Goal: Task Accomplishment & Management: Use online tool/utility

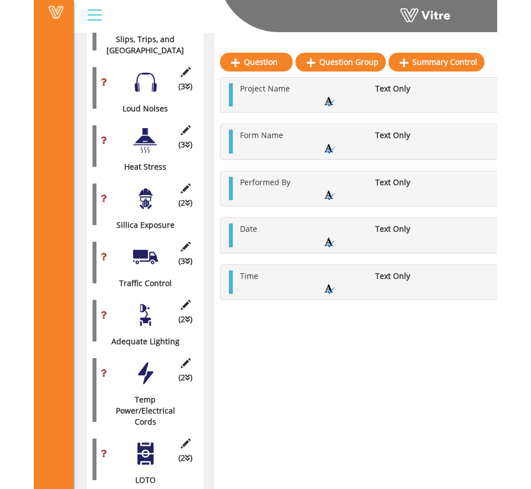
scroll to position [1485, 1]
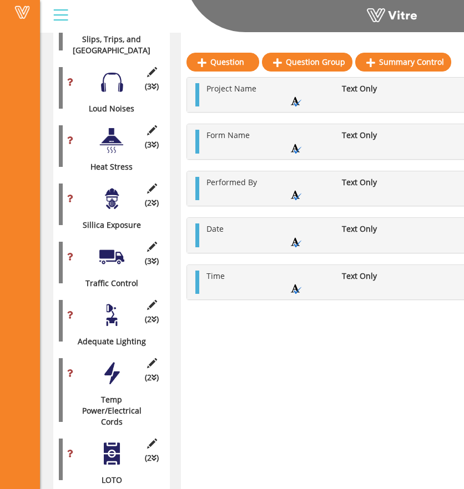
click at [101, 186] on div at bounding box center [111, 198] width 25 height 25
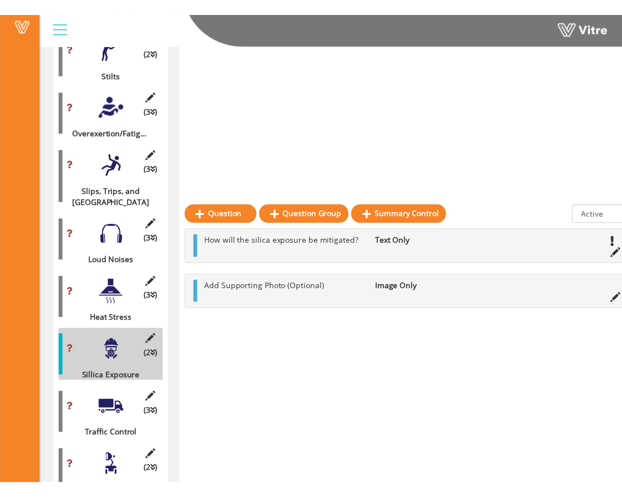
scroll to position [1485, 0]
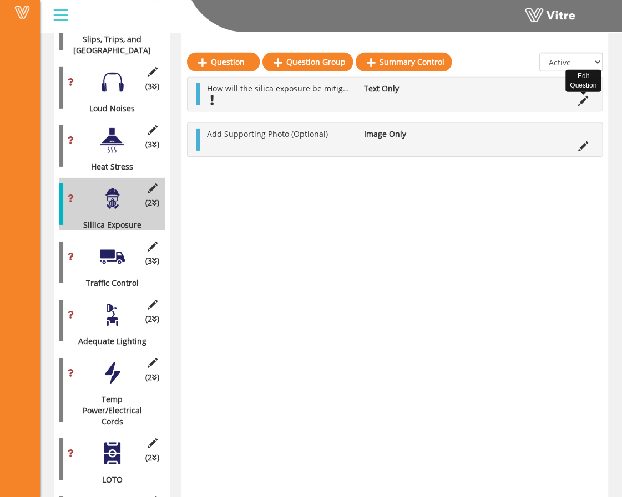
click at [471, 103] on icon at bounding box center [583, 101] width 10 height 10
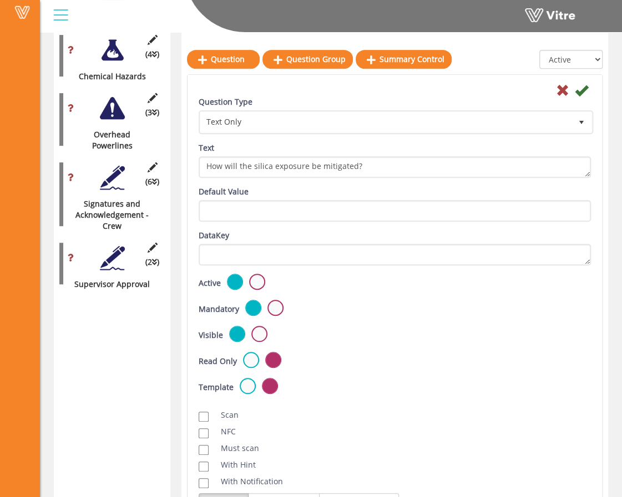
scroll to position [2070, 0]
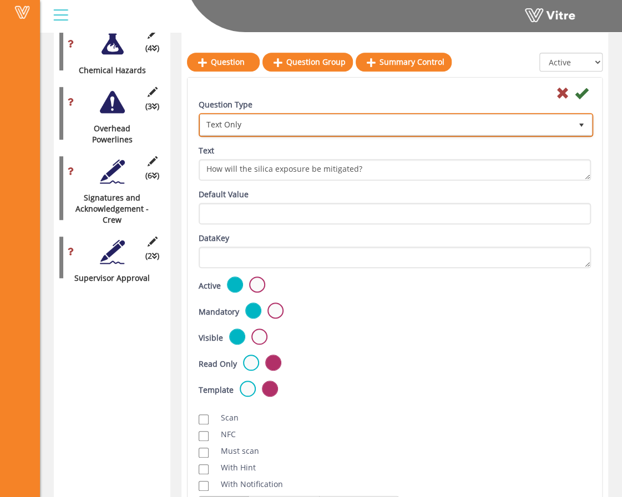
click at [434, 128] on span "Text Only" at bounding box center [385, 125] width 371 height 20
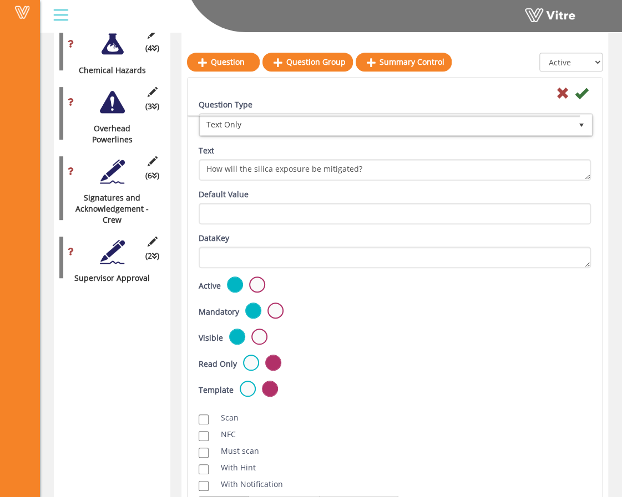
click at [460, 408] on div "Scan NFC Must scan With Hint With Notification Send Hidden Category No Image Op…" at bounding box center [394, 461] width 409 height 108
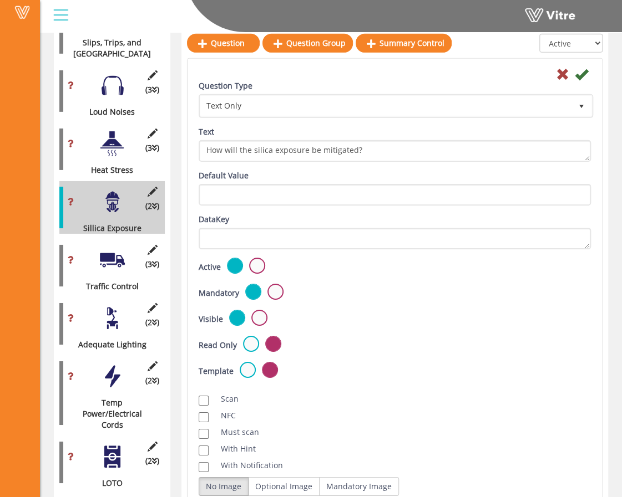
scroll to position [1483, 0]
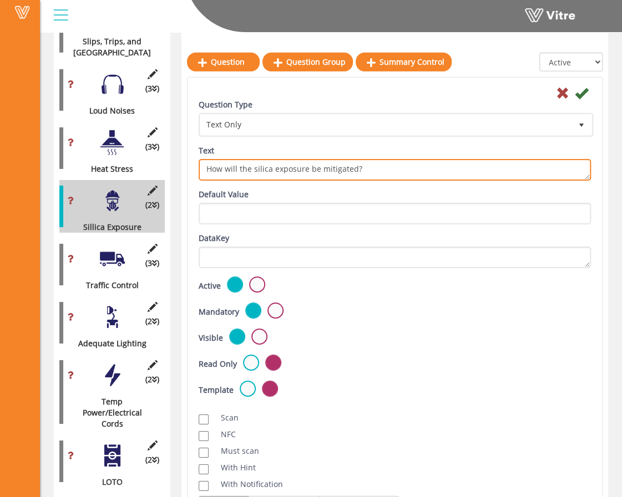
click at [430, 176] on textarea "How will the silica exposure be mitigated?" at bounding box center [395, 170] width 392 height 22
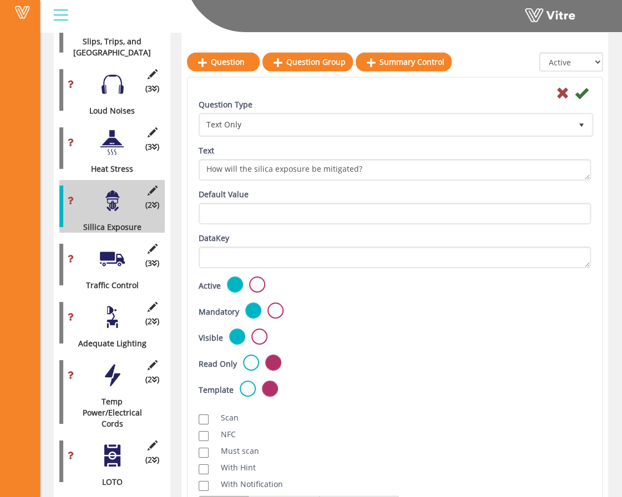
click at [425, 141] on div "Question Type Text Only 5 Text How will the silica exposure be mitigated?" at bounding box center [394, 144] width 409 height 90
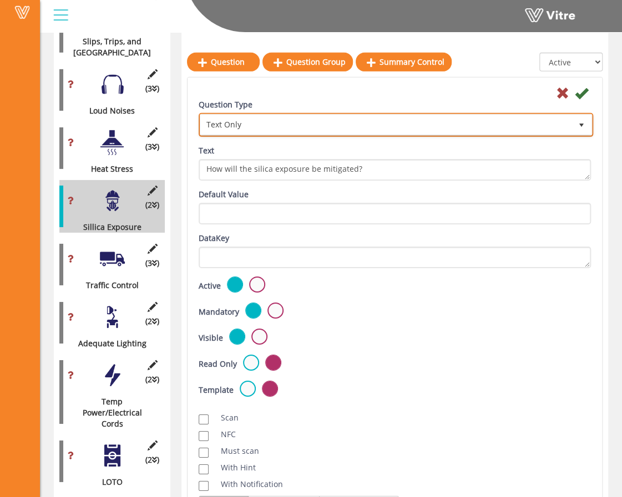
click at [431, 126] on span "Text Only" at bounding box center [385, 125] width 371 height 20
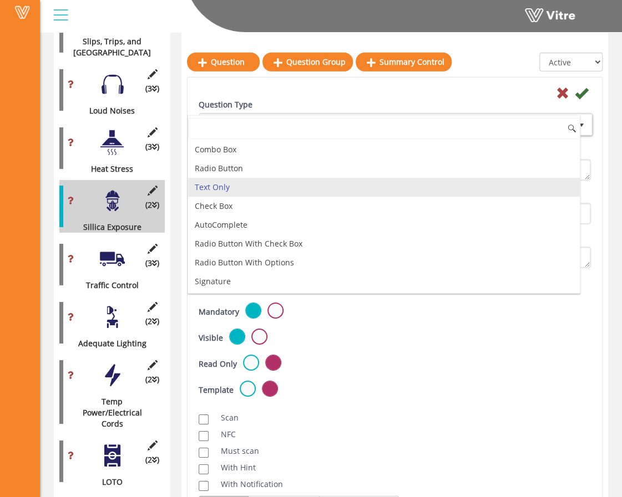
click at [108, 247] on div at bounding box center [112, 259] width 25 height 25
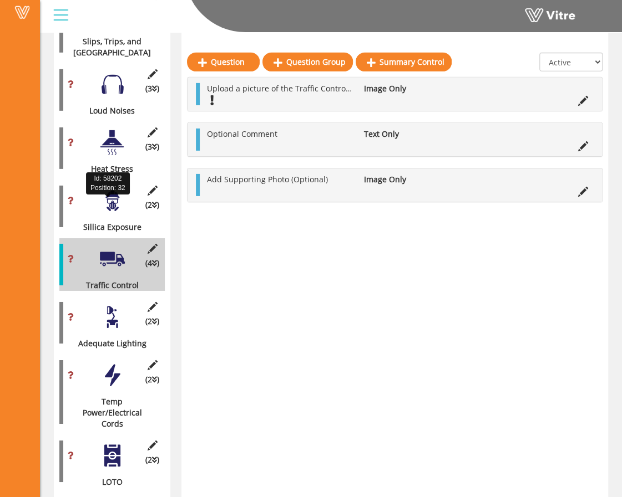
click at [110, 222] on div "Sillica Exposure" at bounding box center [107, 227] width 97 height 11
click at [115, 130] on div at bounding box center [112, 142] width 25 height 25
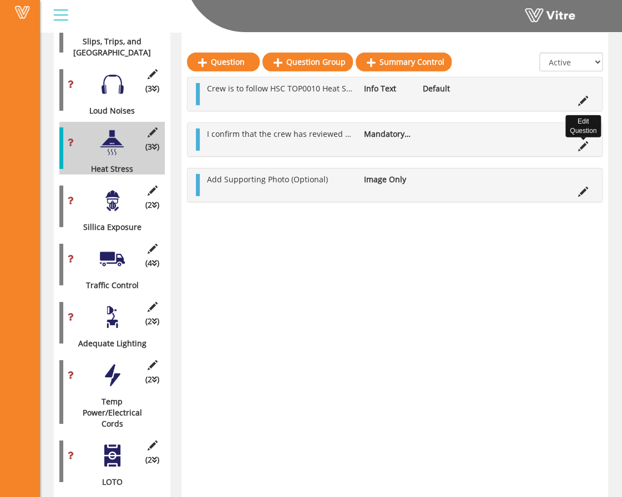
click at [471, 145] on icon at bounding box center [583, 146] width 10 height 10
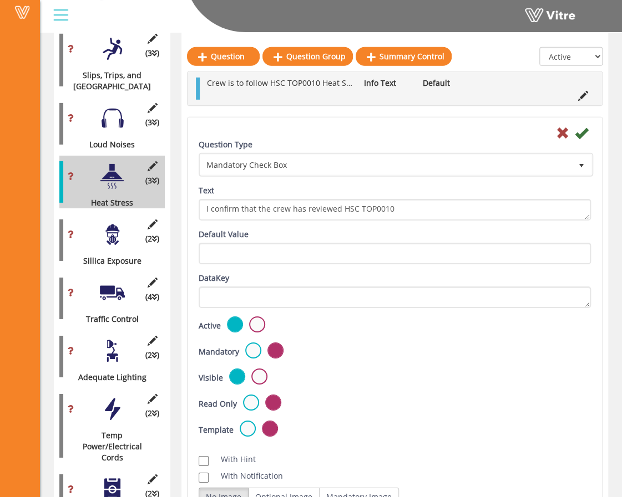
scroll to position [1442, 0]
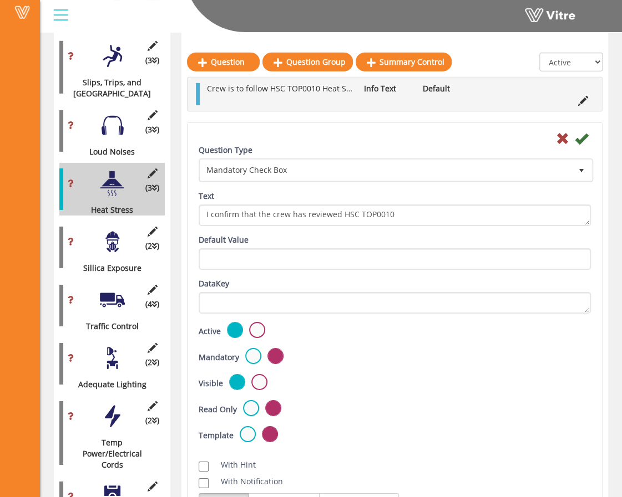
click at [100, 233] on div "(2 ) Sillica Exposure" at bounding box center [111, 247] width 105 height 53
click at [114, 230] on div at bounding box center [112, 242] width 25 height 25
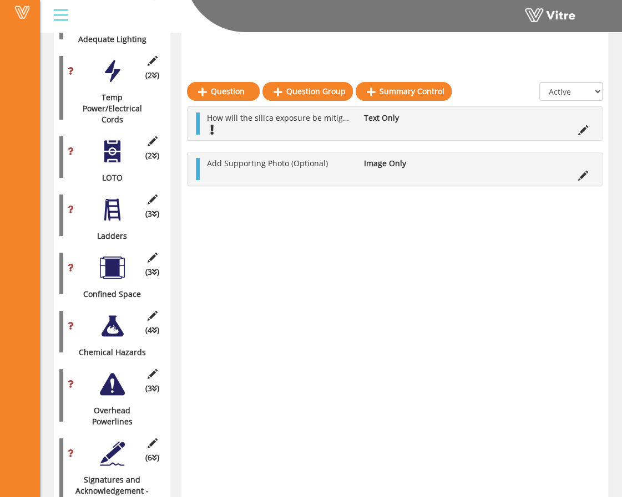
scroll to position [1847, 0]
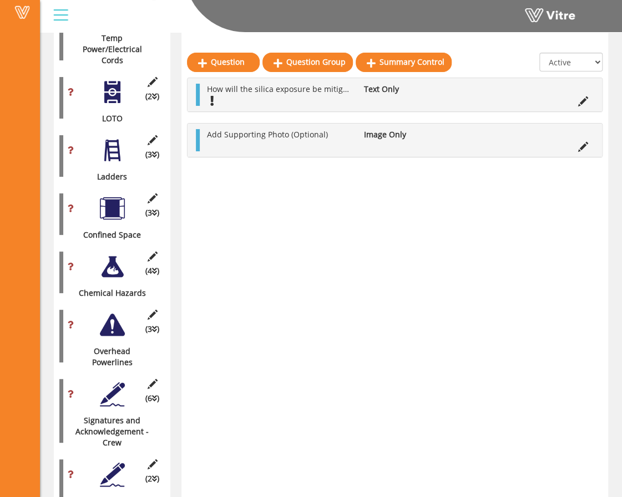
click at [110, 462] on div at bounding box center [112, 474] width 25 height 25
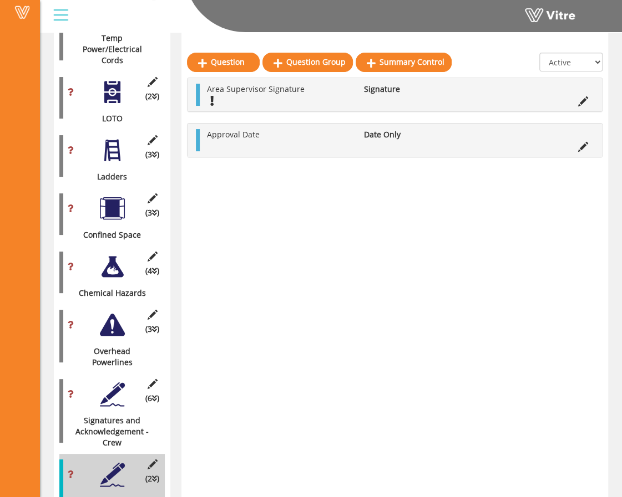
drag, startPoint x: 115, startPoint y: 353, endPoint x: 101, endPoint y: 367, distance: 19.2
click at [101, 382] on div at bounding box center [112, 394] width 25 height 25
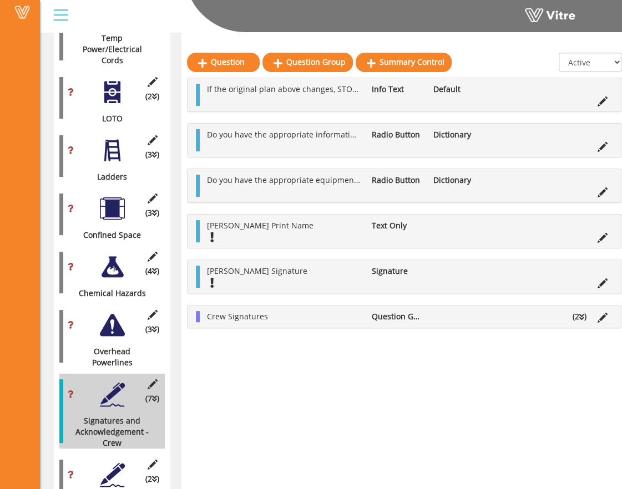
click at [109, 313] on div at bounding box center [112, 325] width 25 height 25
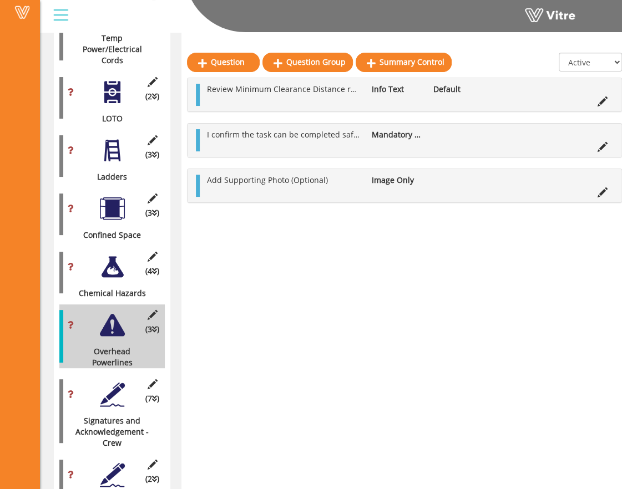
click at [113, 255] on div at bounding box center [112, 267] width 25 height 25
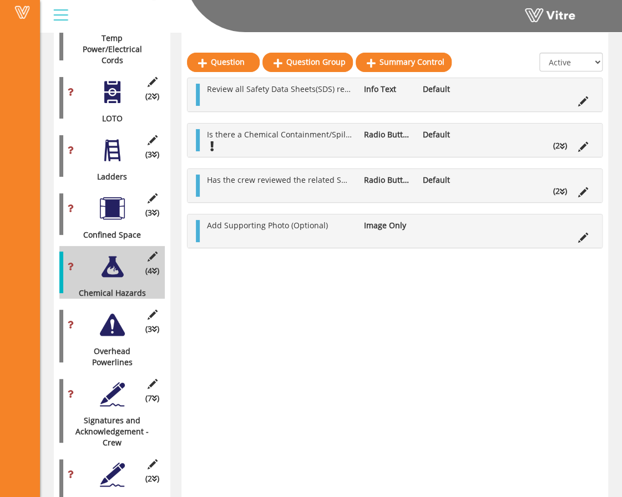
click at [114, 196] on div at bounding box center [112, 208] width 25 height 25
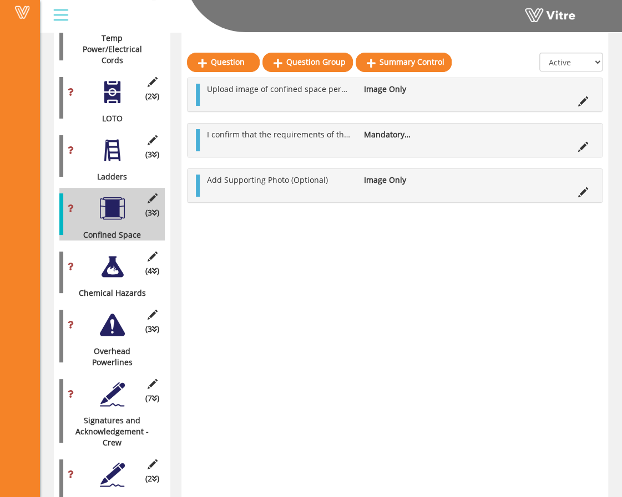
click at [113, 145] on div "(3 ) Ladders" at bounding box center [111, 156] width 105 height 53
click at [113, 138] on div at bounding box center [112, 150] width 25 height 25
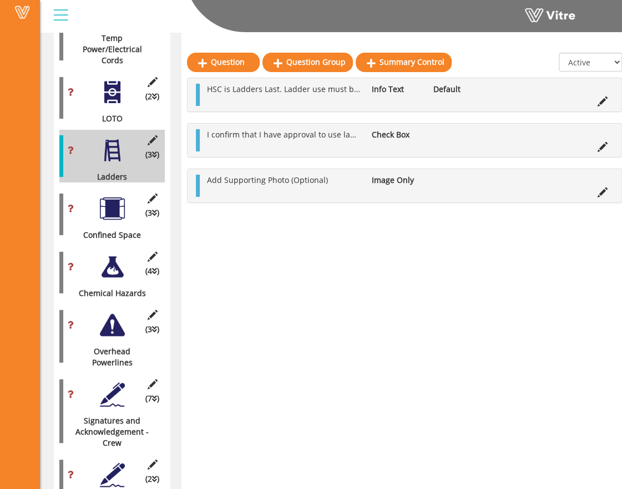
click at [118, 81] on div at bounding box center [112, 92] width 25 height 25
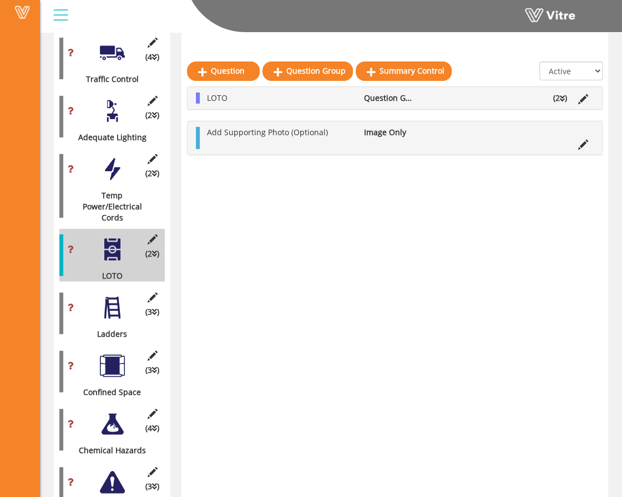
scroll to position [1676, 0]
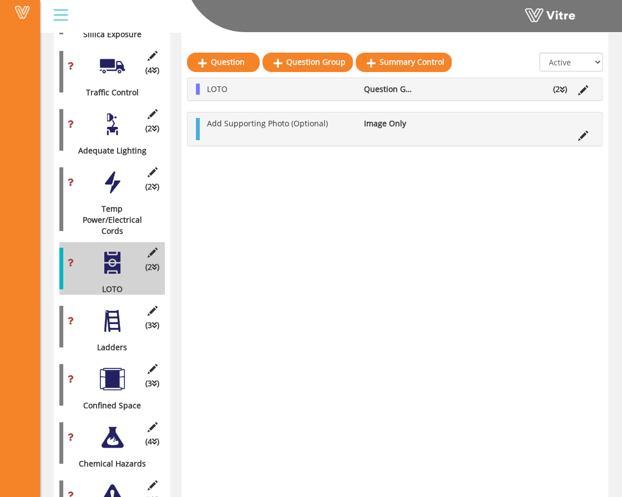
click at [105, 170] on div at bounding box center [112, 182] width 25 height 25
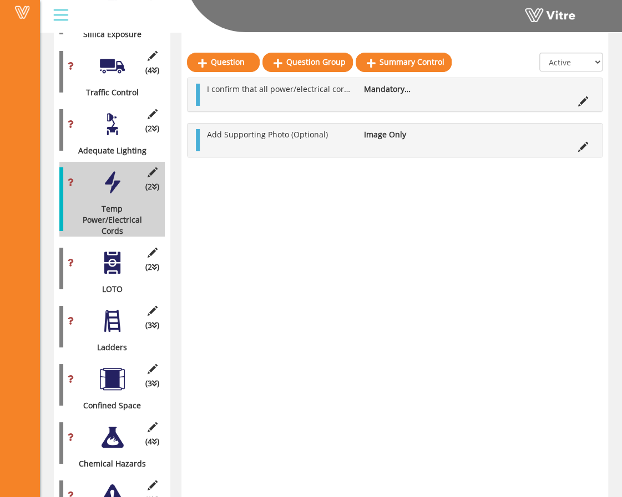
click at [118, 112] on div at bounding box center [112, 124] width 25 height 25
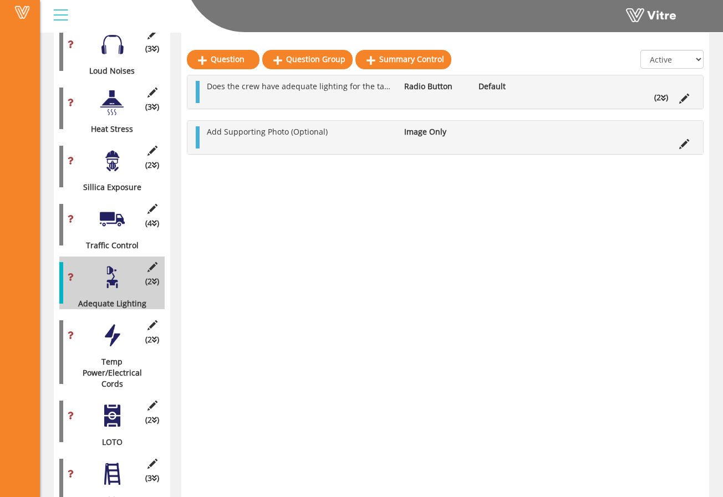
scroll to position [1380, 0]
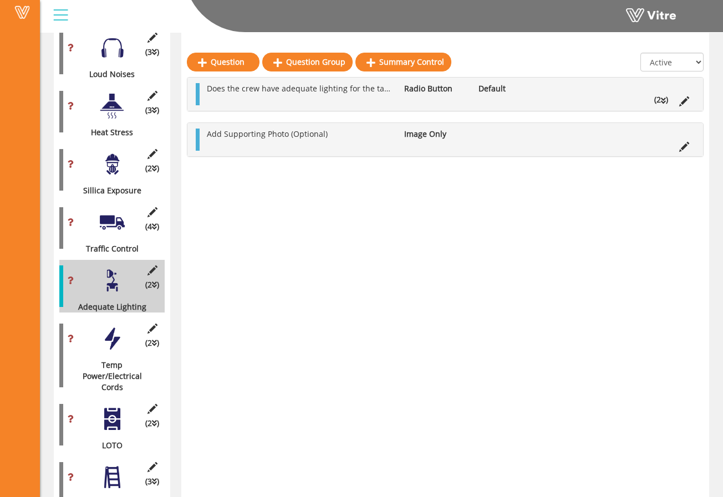
click at [112, 155] on div "(2 ) Sillica Exposure" at bounding box center [111, 170] width 105 height 53
click at [112, 152] on div at bounding box center [112, 164] width 25 height 25
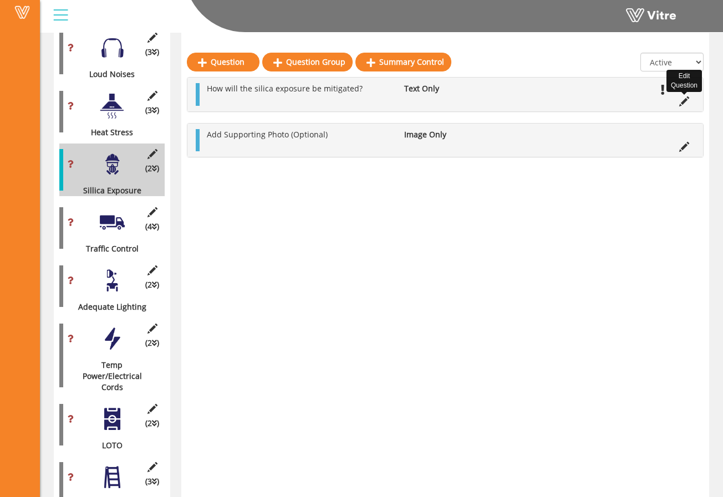
click at [471, 99] on icon at bounding box center [684, 101] width 10 height 10
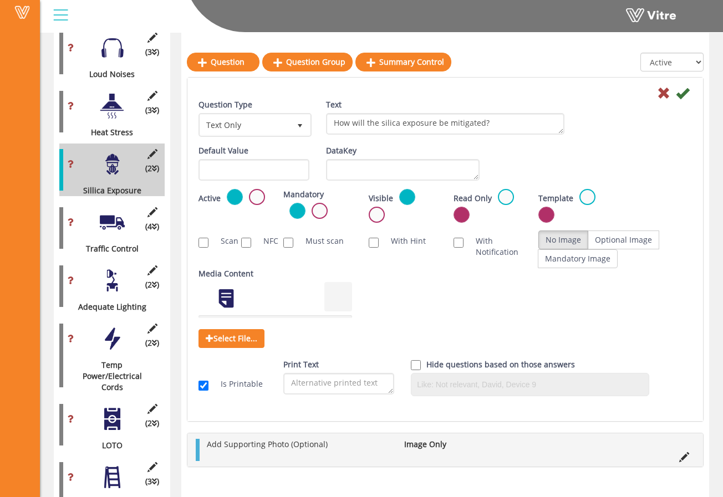
click at [105, 210] on div at bounding box center [112, 222] width 25 height 25
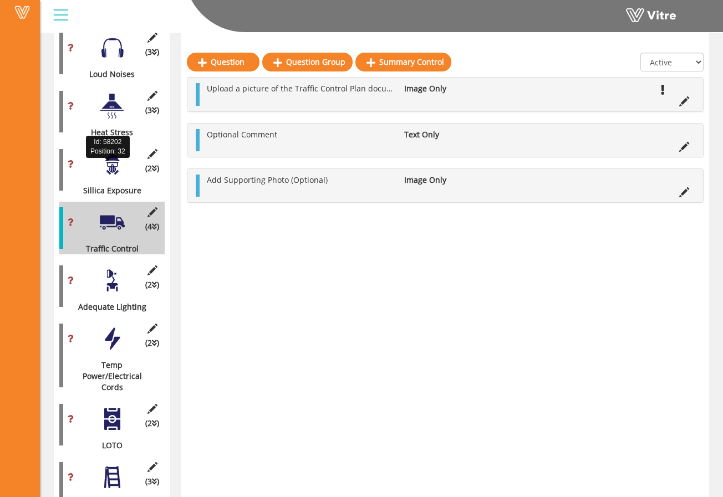
click at [106, 185] on div "Sillica Exposure" at bounding box center [107, 190] width 97 height 11
click at [112, 152] on div at bounding box center [112, 164] width 25 height 25
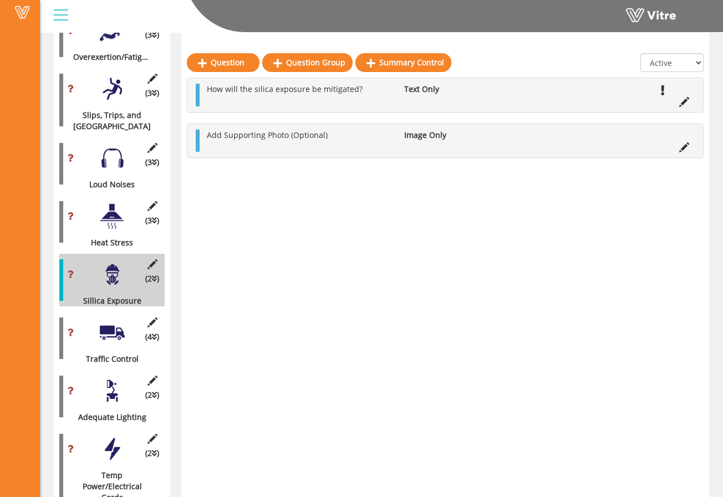
scroll to position [1270, 0]
click at [471, 98] on icon at bounding box center [684, 101] width 10 height 10
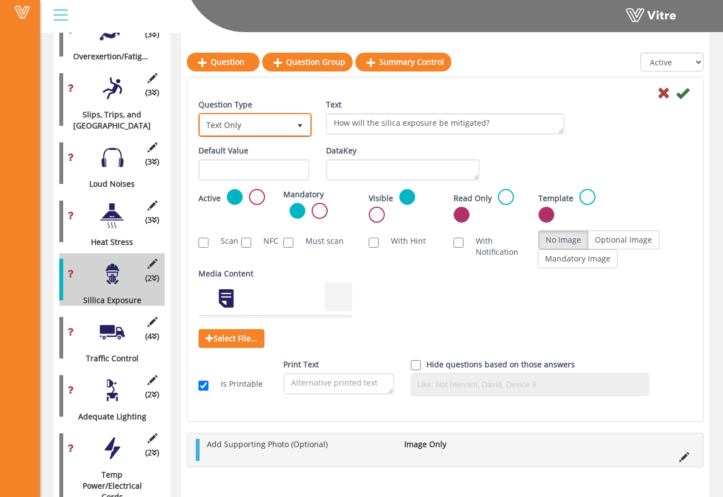
click at [288, 127] on span "Text Only" at bounding box center [245, 125] width 90 height 20
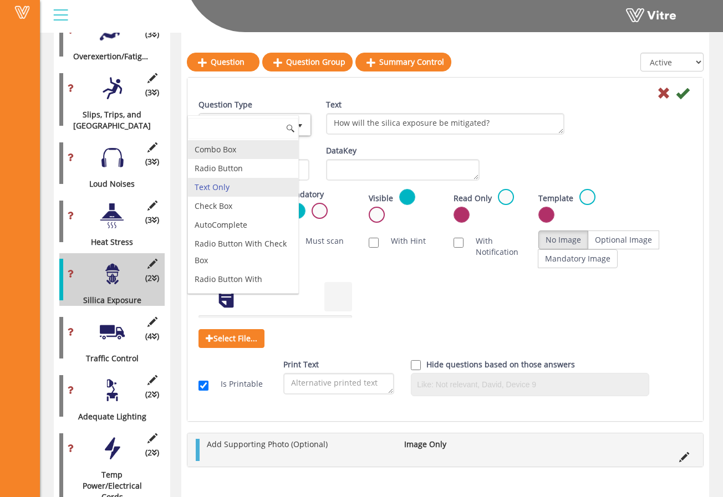
click at [247, 154] on li "Combo Box" at bounding box center [243, 149] width 110 height 19
type input "1"
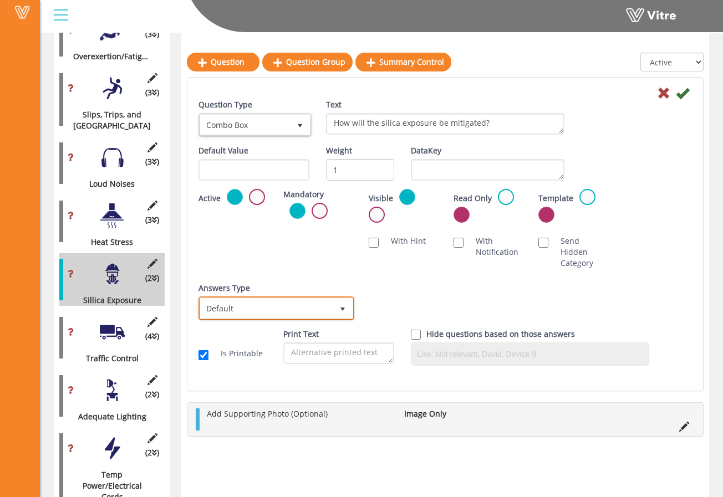
click at [266, 308] on span "Default" at bounding box center [266, 308] width 133 height 20
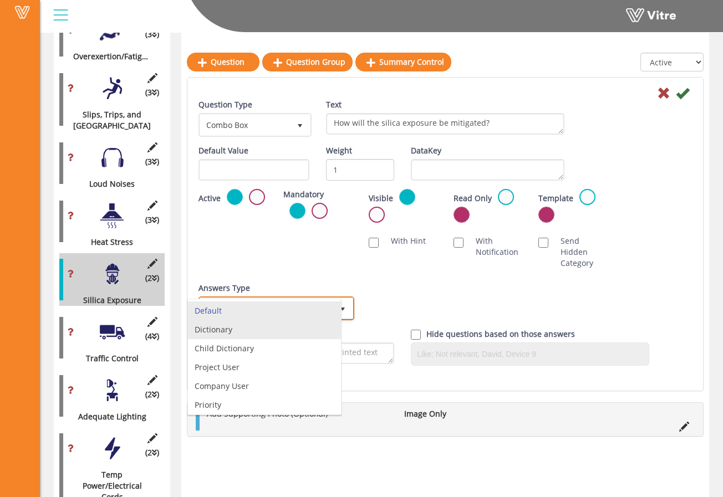
click at [256, 334] on li "Dictionary" at bounding box center [264, 330] width 153 height 19
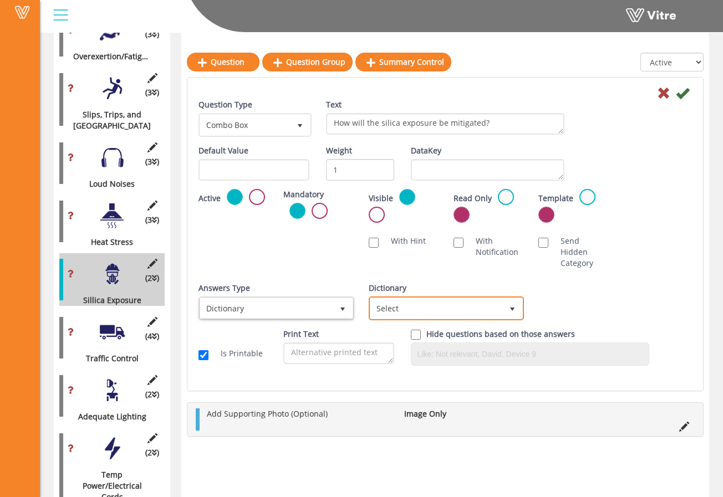
click at [424, 318] on span "Select" at bounding box center [447, 309] width 156 height 24
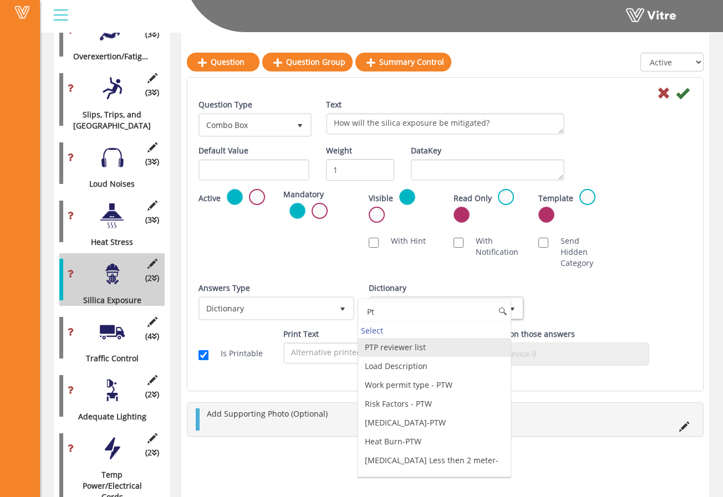
type input "P"
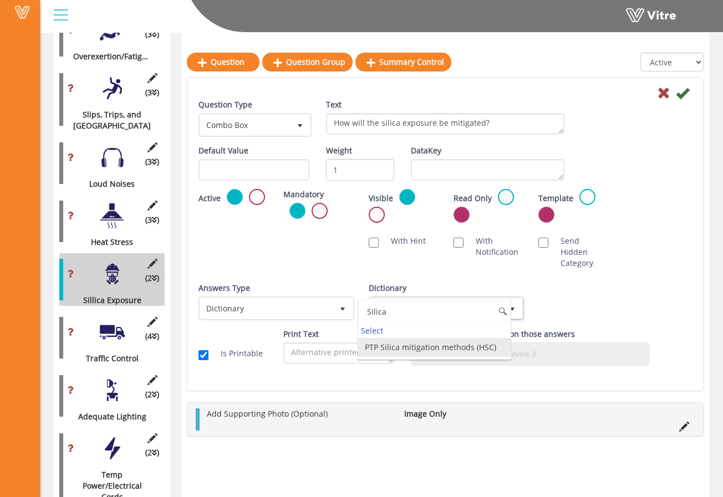
click at [423, 345] on li "PTP Silica mitigation methods (HSC)" at bounding box center [434, 347] width 153 height 19
type input "Silica"
click at [471, 297] on div "Answers Type Dictionary 1 Answers Type Default 0 Module Select Form Context (li…" at bounding box center [445, 306] width 510 height 46
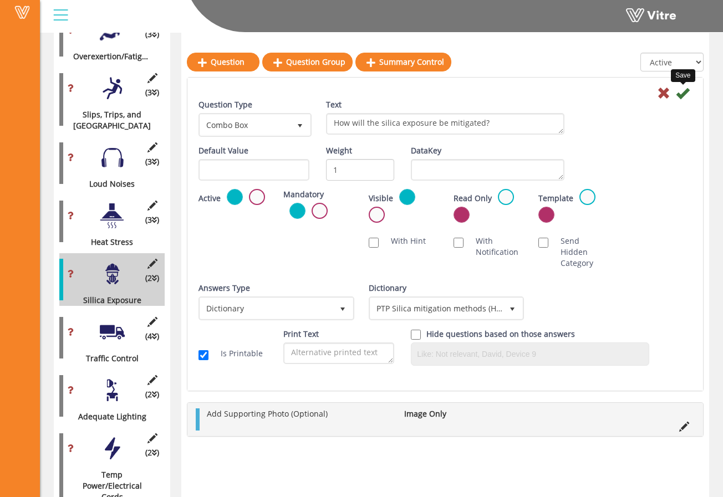
click at [471, 88] on icon at bounding box center [682, 93] width 13 height 13
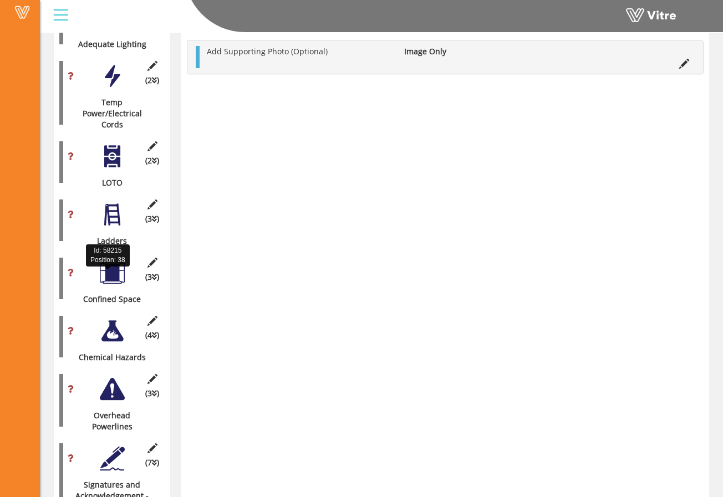
scroll to position [1707, 0]
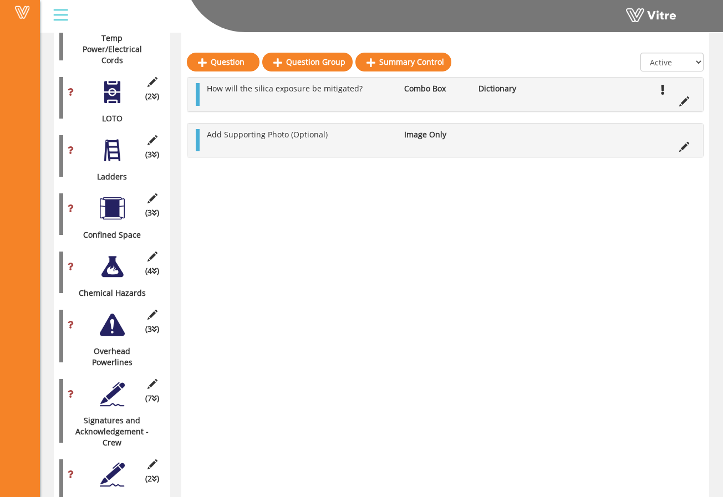
click at [95, 374] on div "(7 ) Signatures and Acknowledgement - Crew" at bounding box center [111, 411] width 105 height 75
click at [111, 382] on div at bounding box center [112, 394] width 25 height 25
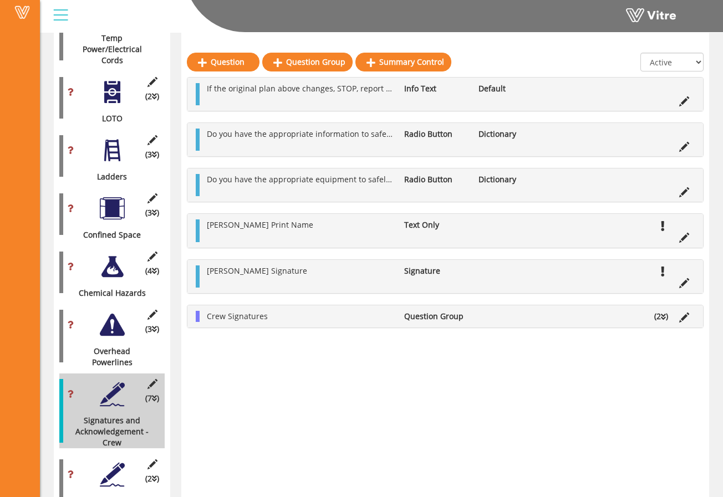
click at [106, 462] on div at bounding box center [112, 474] width 25 height 25
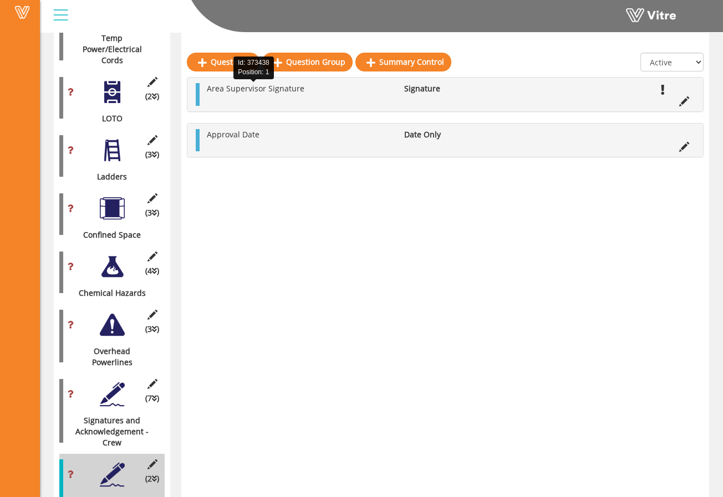
click at [250, 89] on span "Area Supervisor Signature" at bounding box center [256, 88] width 98 height 11
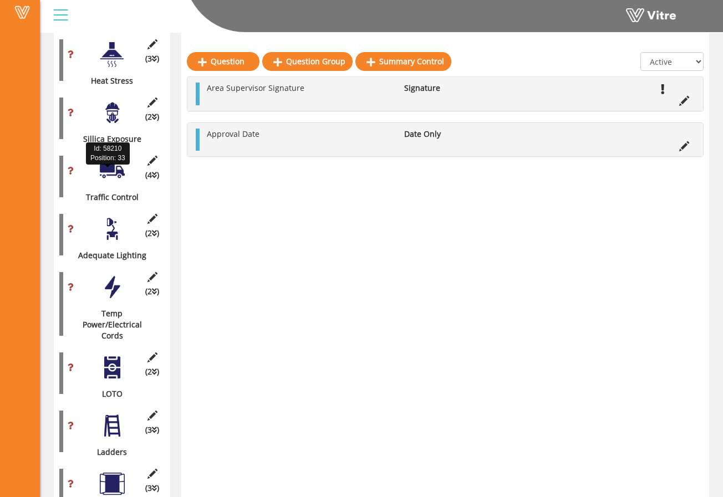
scroll to position [1431, 0]
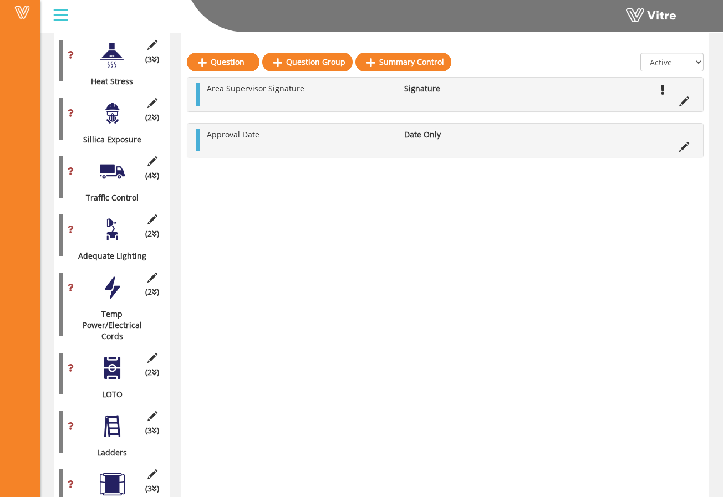
click at [114, 101] on div at bounding box center [112, 113] width 25 height 25
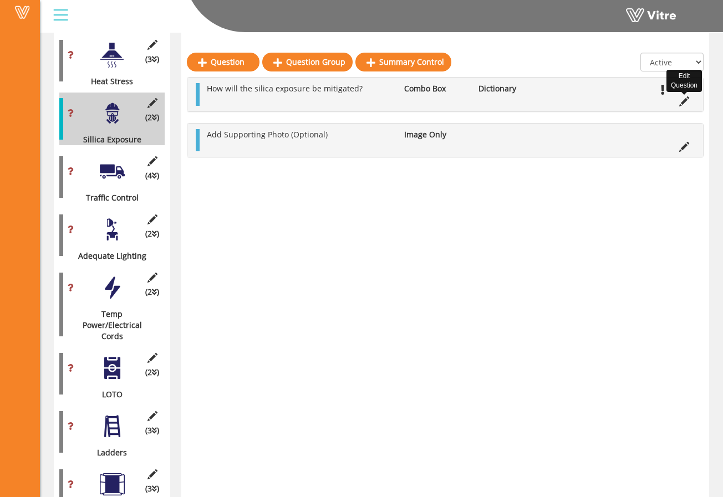
click at [471, 104] on icon at bounding box center [684, 101] width 10 height 10
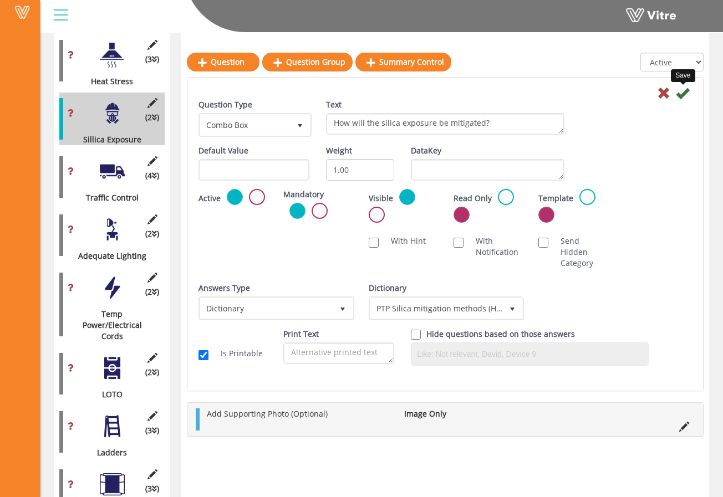
click at [471, 98] on icon at bounding box center [682, 93] width 13 height 13
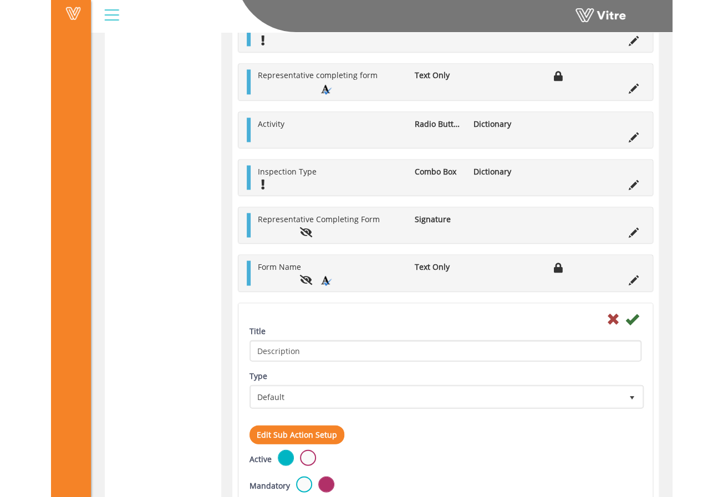
scroll to position [689, 0]
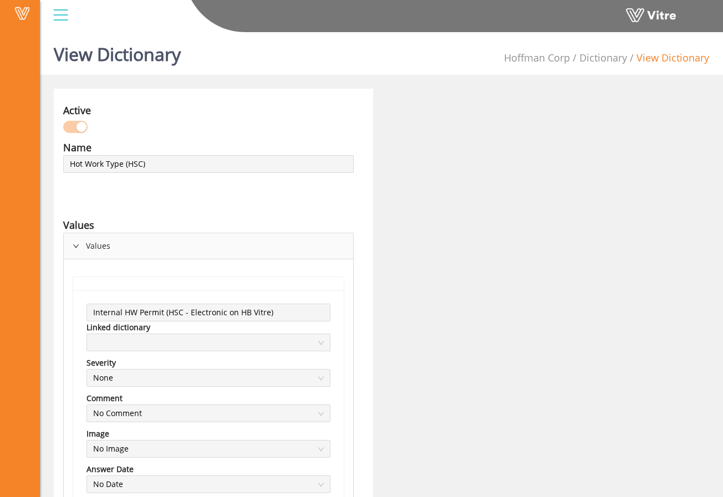
scroll to position [2, 0]
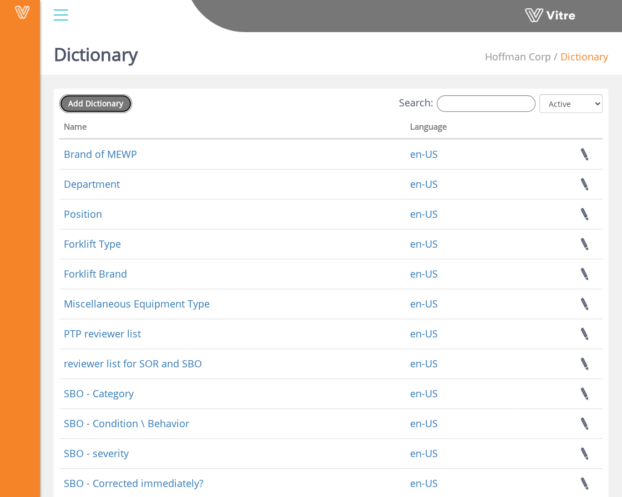
click at [81, 103] on span "Add Dictionary" at bounding box center [95, 103] width 55 height 11
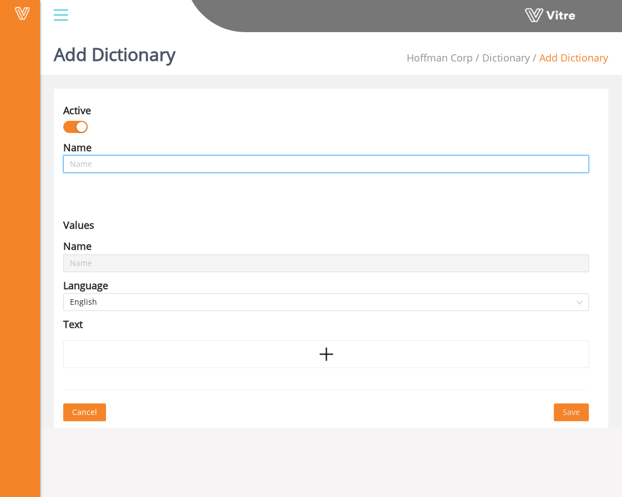
click at [99, 162] on input "text" at bounding box center [325, 164] width 525 height 18
type input "P"
type input "PT"
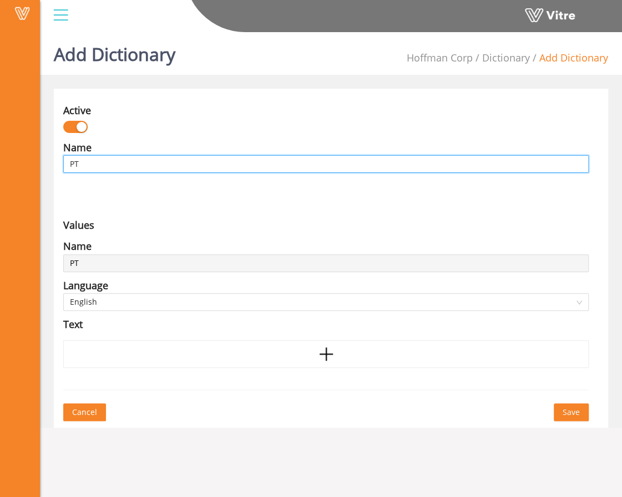
type input "PTP"
type input "PTP S"
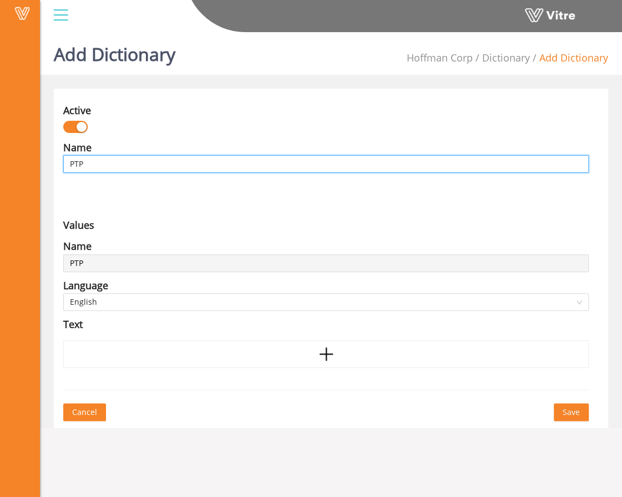
type input "PTP S"
type input "PTP Si"
type input "PTP Sil"
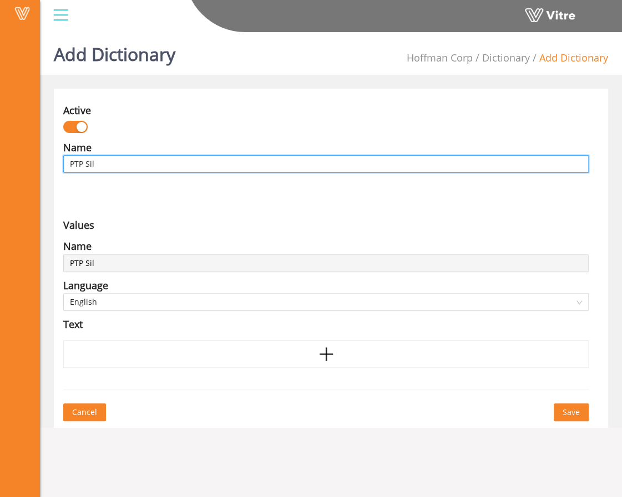
type input "PTP Sili"
type input "PTP Silic"
type input "PTP Silica"
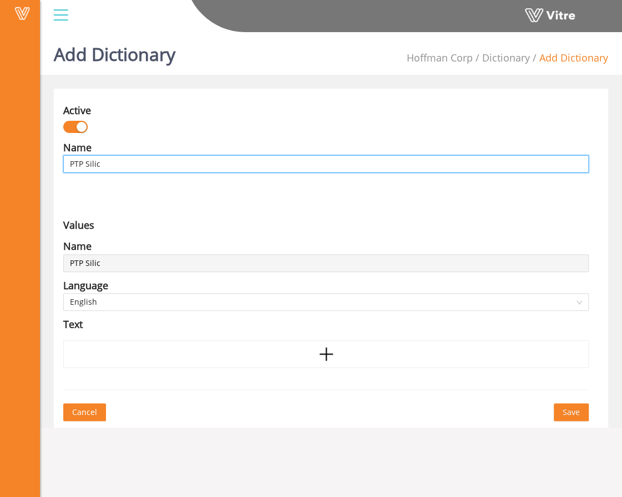
type input "PTP Silica"
type input "PTP Silica m"
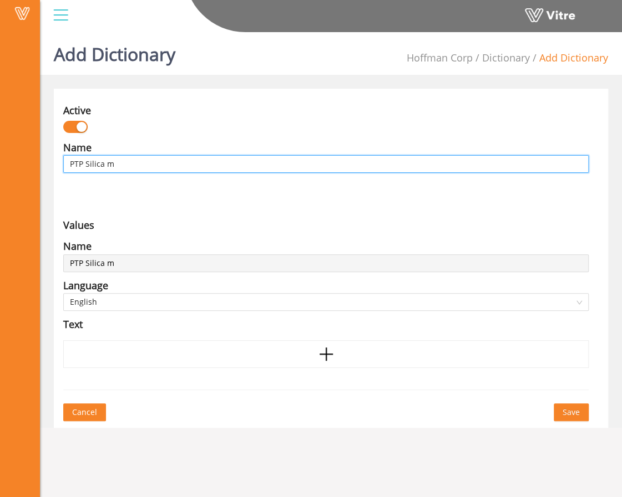
type input "PTP Silica mi"
type input "PTP Silica mit"
type input "PTP Silica miti"
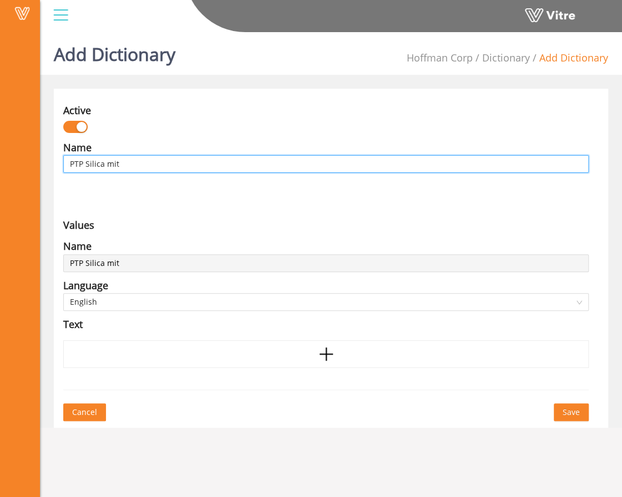
type input "PTP Silica miti"
type input "PTP Silica mitig"
type input "PTP Silica mitiga"
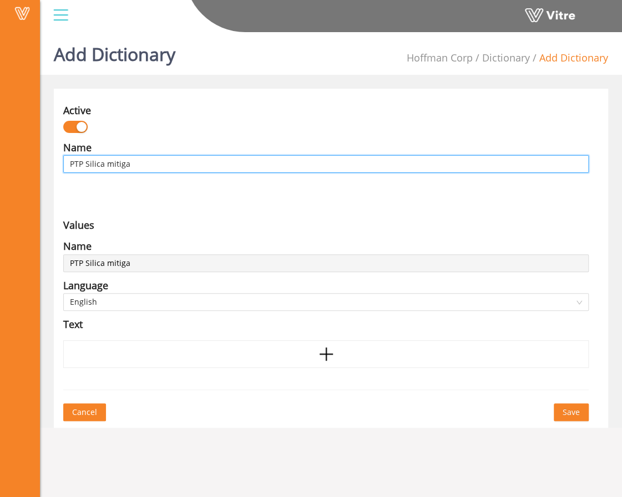
type input "PTP Silica mitigat"
type input "PTP Silica mitigati"
type input "PTP Silica mitigatio"
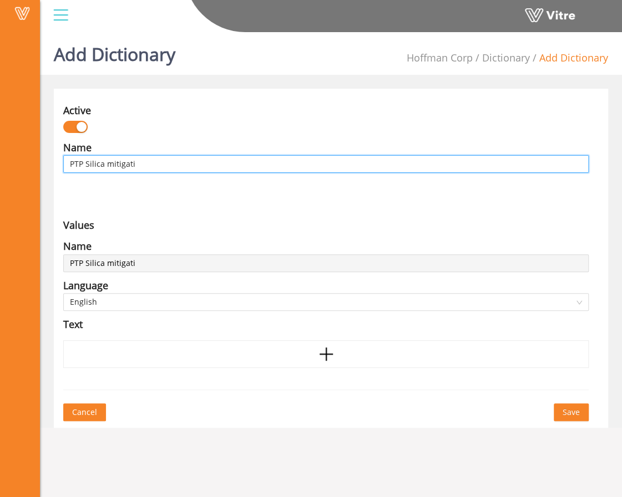
type input "PTP Silica mitigatio"
type input "PTP Silica mitigation"
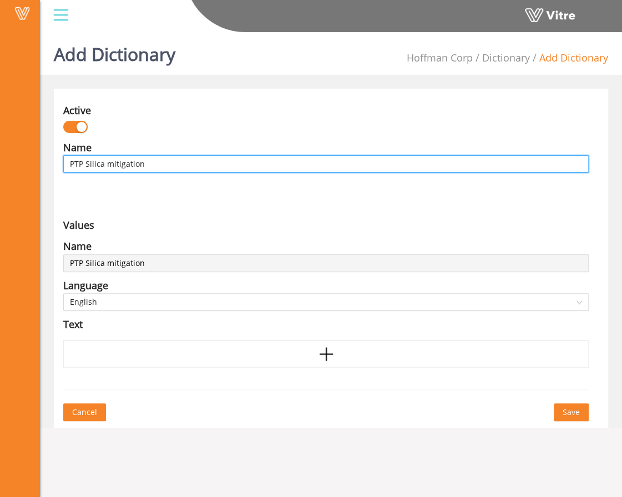
type input "PTP Silica mitigation m"
type input "PTP Silica mitigation me"
type input "PTP Silica mitigation met"
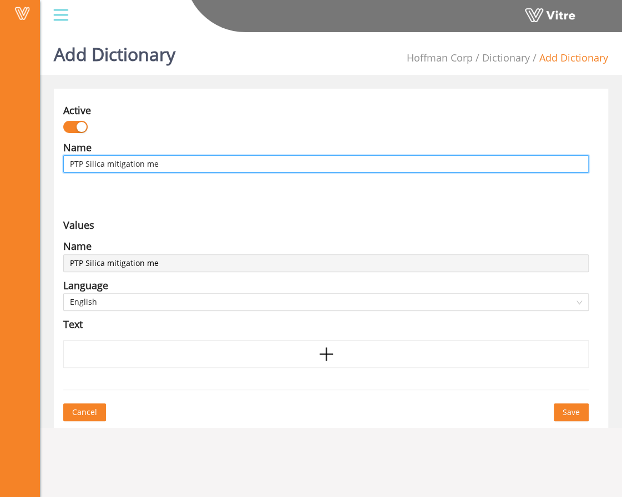
type input "PTP Silica mitigation met"
type input "PTP Silica mitigation meth"
type input "PTP Silica mitigation metho"
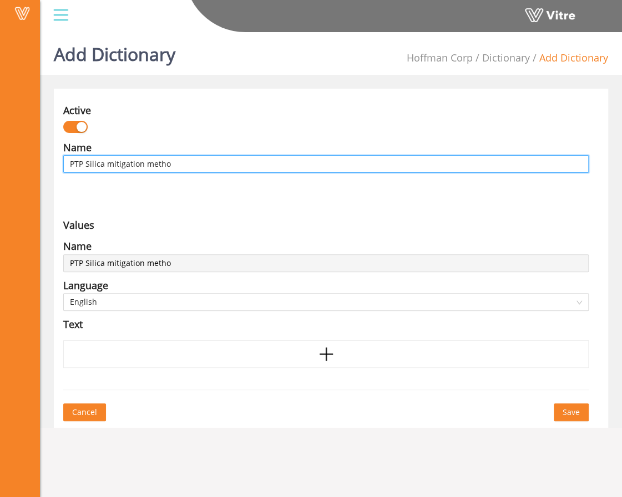
type input "PTP Silica mitigation method"
type input "PTP Silica mitigation methods"
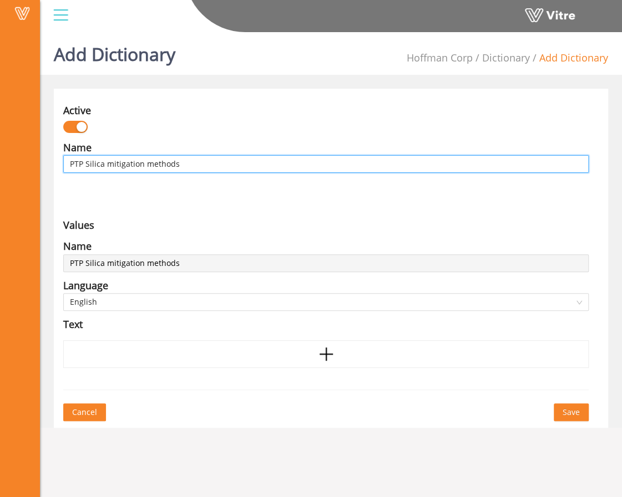
type input "PTP Silica mitigation methods"
type input "PTP Silica mitigation methods ("
type input "PTP Silica mitigation methods (H"
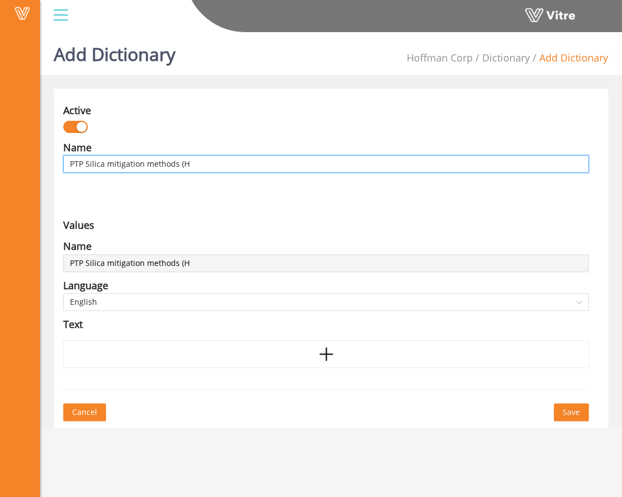
type input "PTP Silica mitigation methods (HS"
type input "PTP Silica mitigation methods (HSC"
type input "PTP Silica mitigation methods (HSC)"
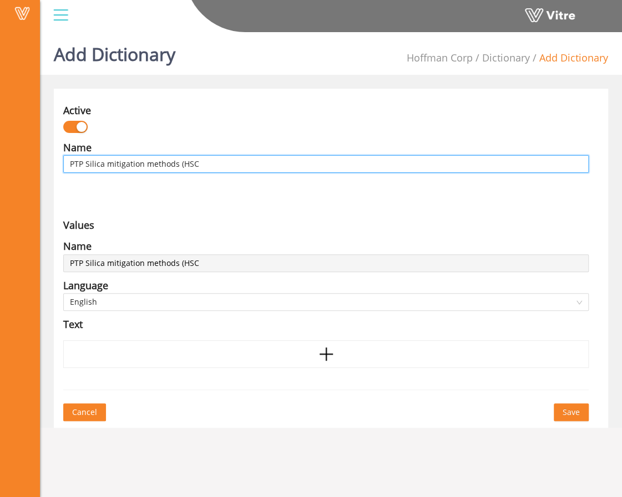
type input "PTP Silica mitigation methods (HSC)"
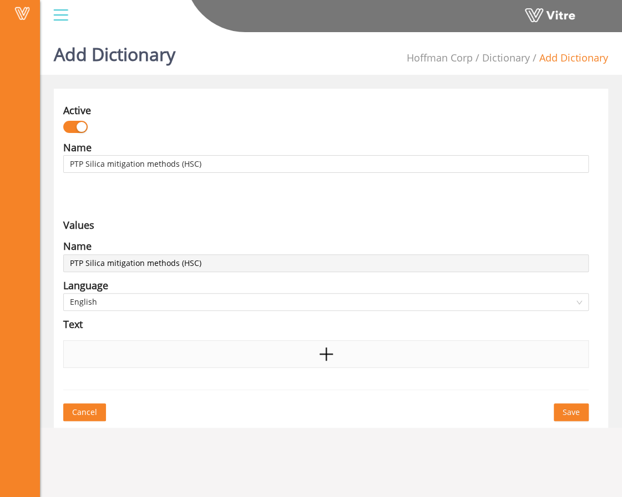
click at [319, 355] on icon "plus" at bounding box center [326, 354] width 17 height 17
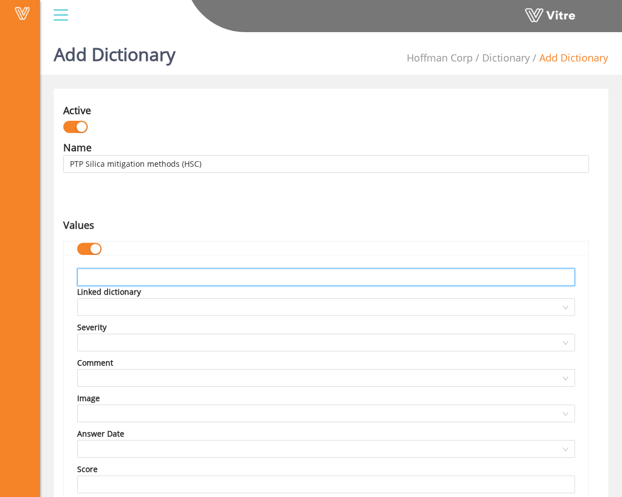
click at [204, 278] on input "text" at bounding box center [325, 277] width 497 height 18
type input "Water"
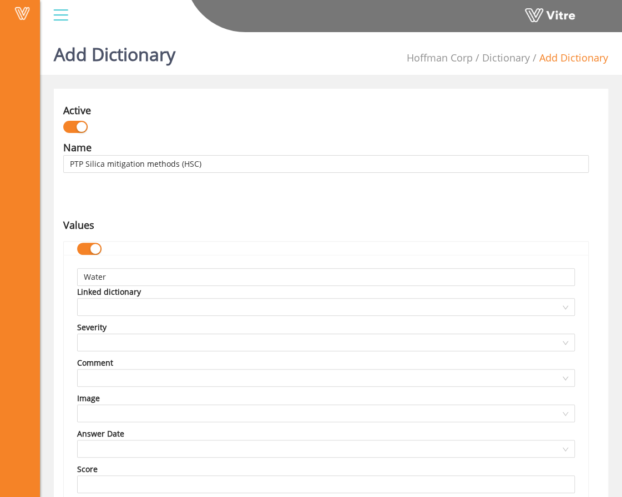
click at [236, 207] on div "Name PTP Silica mitigation methods (HSC) Language English Values Water Linked d…" at bounding box center [326, 388] width 542 height 496
click at [95, 248] on div "button" at bounding box center [95, 249] width 10 height 10
click at [95, 248] on button "button" at bounding box center [89, 249] width 24 height 12
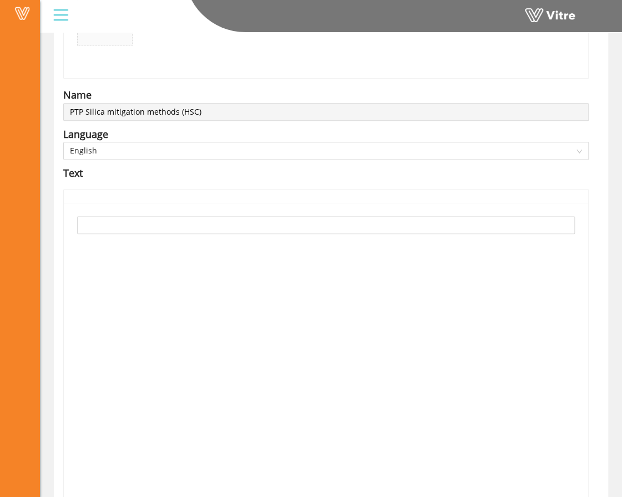
scroll to position [580, 0]
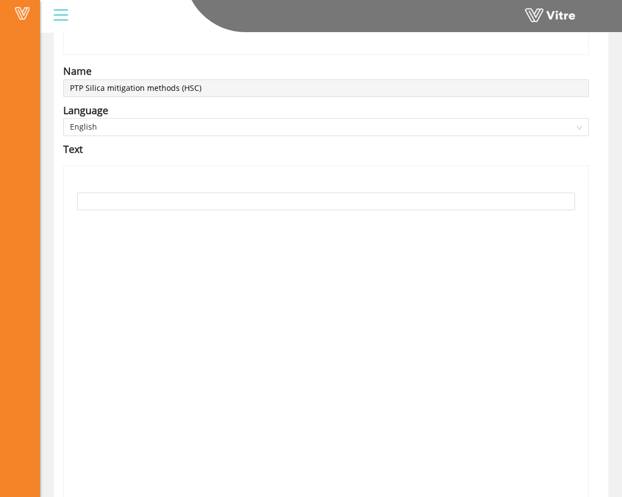
click at [171, 209] on div at bounding box center [326, 368] width 524 height 379
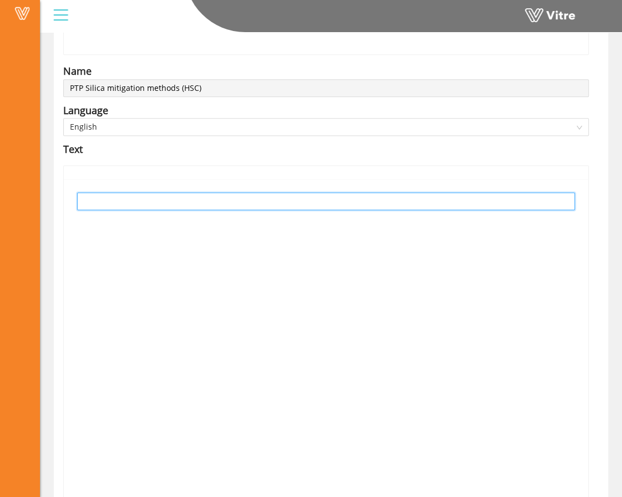
click at [172, 205] on input "text" at bounding box center [325, 201] width 497 height 18
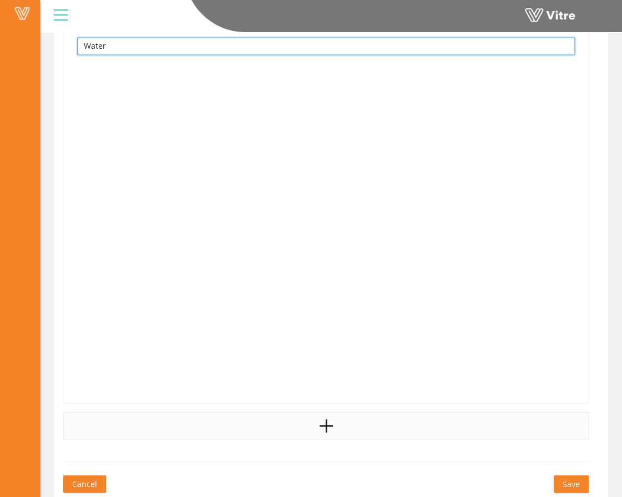
type input "Water"
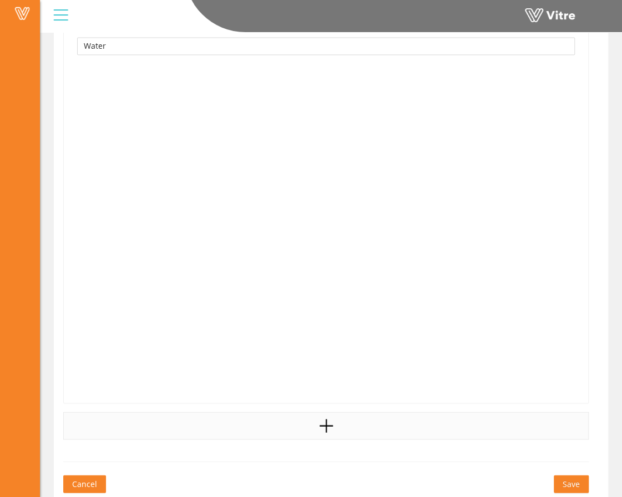
click at [342, 423] on div at bounding box center [325, 426] width 525 height 28
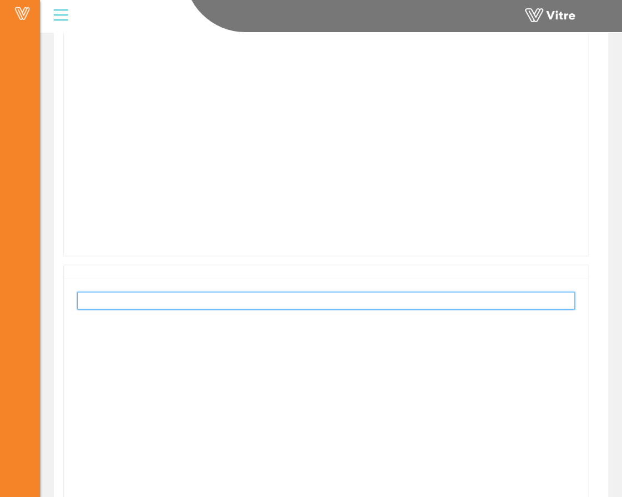
click at [347, 301] on input "text" at bounding box center [325, 301] width 497 height 18
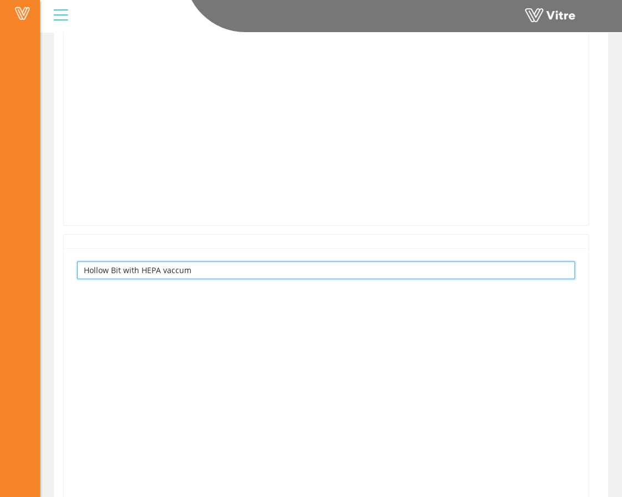
scroll to position [1316, 0]
type input "Hollow Bit with HEPA vacuum"
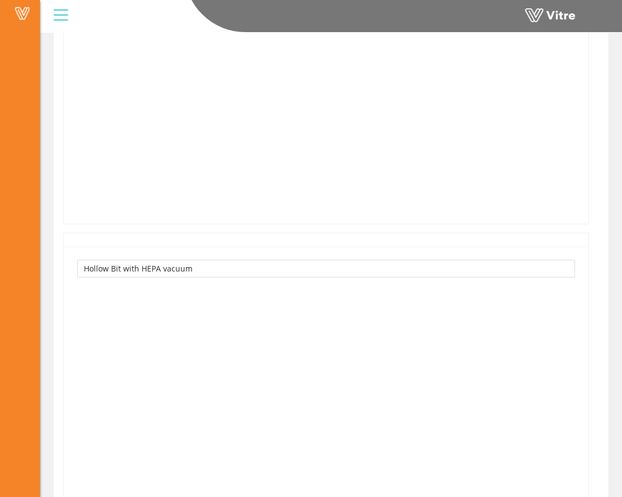
click at [323, 350] on div "Hollow Bit with HEPA vacuum" at bounding box center [326, 436] width 524 height 379
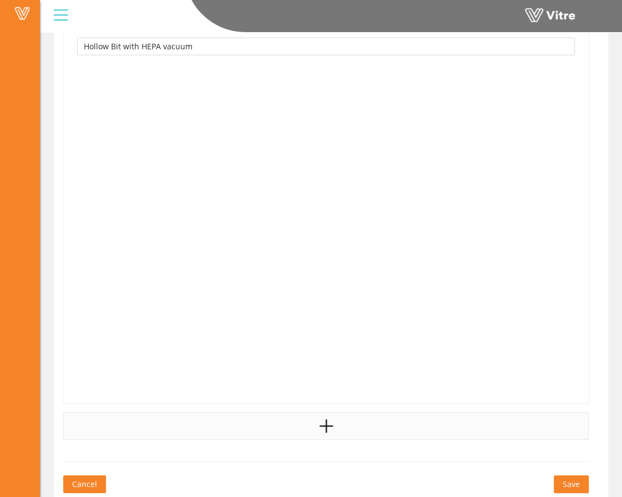
click at [307, 424] on div at bounding box center [325, 427] width 525 height 28
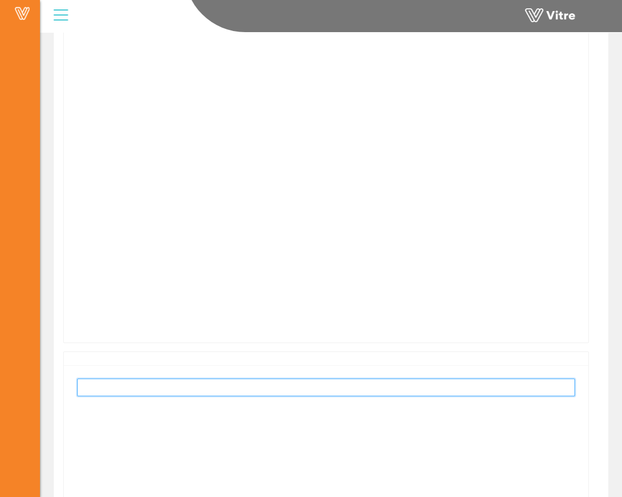
click at [307, 389] on input "text" at bounding box center [325, 388] width 497 height 18
click at [145, 383] on input "N95 Mask with spoggles" at bounding box center [325, 388] width 497 height 18
drag, startPoint x: 145, startPoint y: 383, endPoint x: 225, endPoint y: 383, distance: 79.3
click at [225, 383] on input "N95 Mask with spoggles" at bounding box center [325, 388] width 497 height 18
click at [209, 387] on input "N95 Mask with spoggles (requires supervision" at bounding box center [325, 388] width 497 height 18
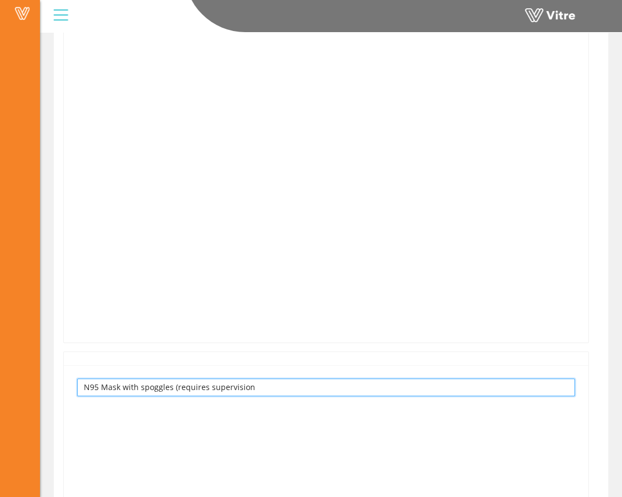
click at [277, 387] on input "N95 Mask with spoggles (requires supervision" at bounding box center [325, 388] width 497 height 18
click at [206, 386] on input "N95 Mask with spoggles (requires supervision" at bounding box center [325, 388] width 497 height 18
click at [317, 383] on input "N95 Mask with spoggles (requires approval from supervision" at bounding box center [325, 388] width 497 height 18
type input "N95 Mask with spoggles (requires approval from supervision)"
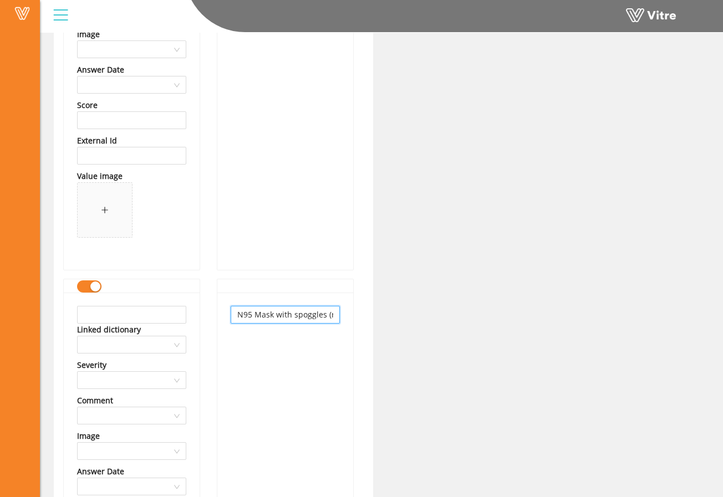
scroll to position [758, 0]
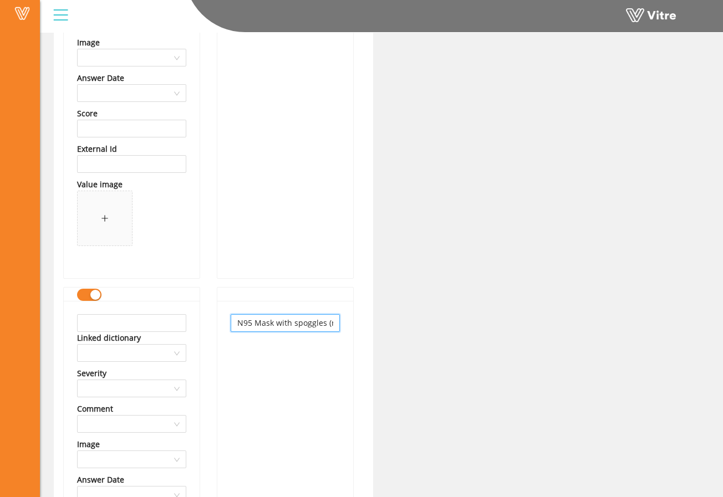
click at [246, 321] on input "N95 Mask with spoggles (requires approval from supervision)" at bounding box center [285, 323] width 109 height 18
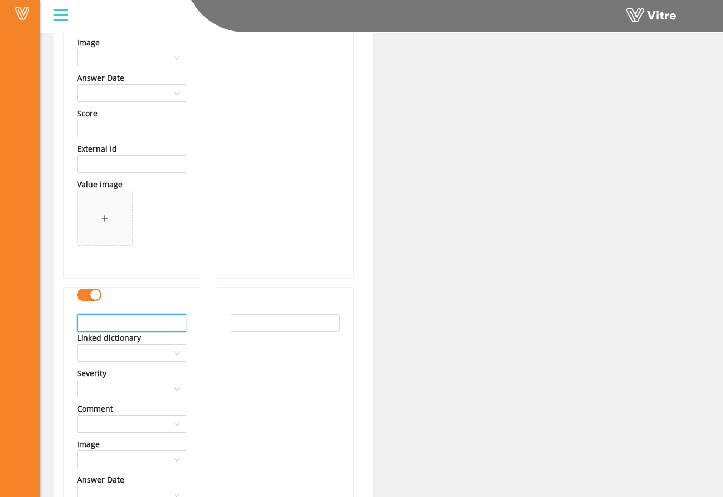
click at [131, 317] on input "text" at bounding box center [131, 323] width 109 height 18
paste input "N95 Mask with spoggles (requires approval from supervision)"
type input "N95 Mask with spoggles (requires approval from supervision)"
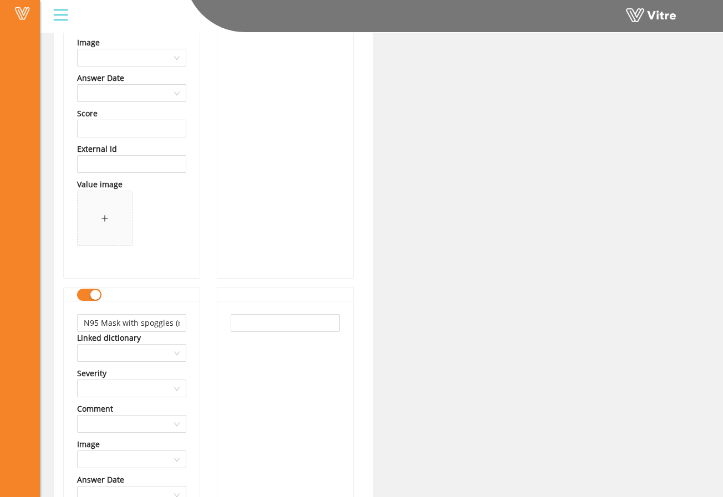
click at [222, 363] on div at bounding box center [285, 490] width 136 height 379
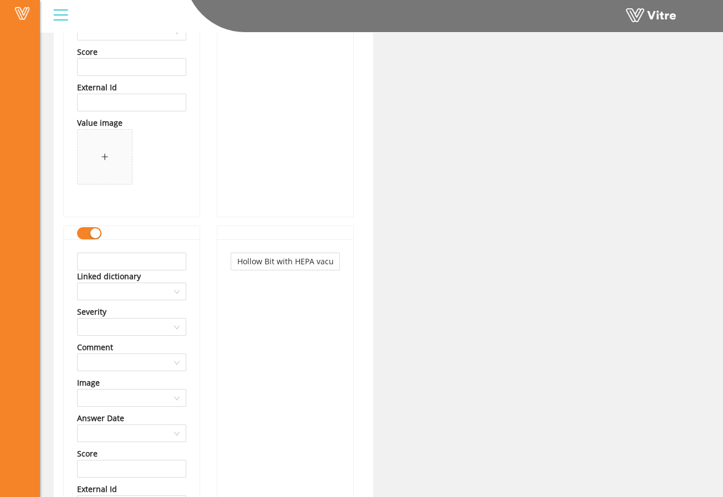
scroll to position [417, 0]
click at [276, 265] on input "Hollow Bit with HEPA vacuum" at bounding box center [285, 262] width 109 height 18
click at [166, 261] on input "text" at bounding box center [131, 262] width 109 height 18
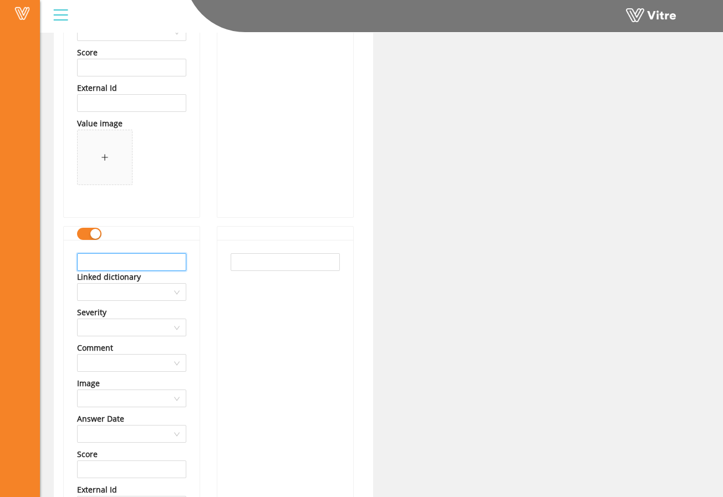
paste input "Hollow Bit with HEPA vacuum"
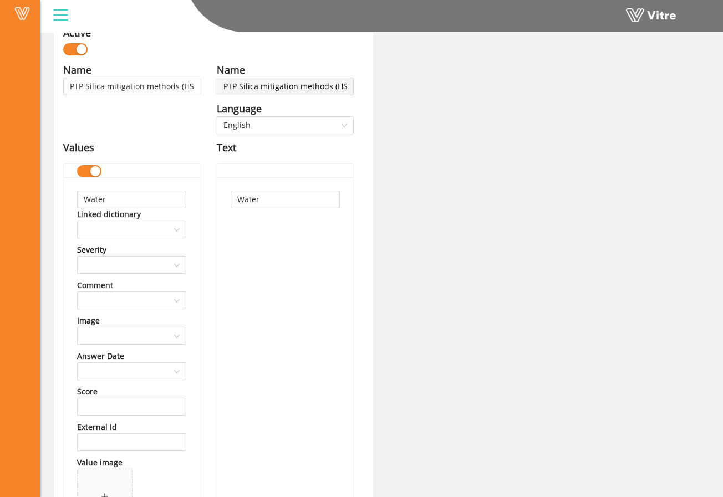
scroll to position [0, 0]
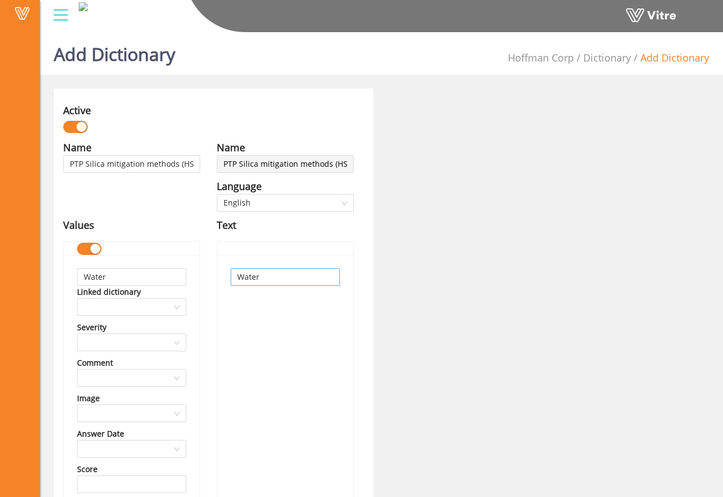
type input "Hollow Bit with HEPA vacuum"
click at [251, 276] on input "Water" at bounding box center [285, 277] width 109 height 18
click at [150, 282] on input "Water" at bounding box center [131, 277] width 109 height 18
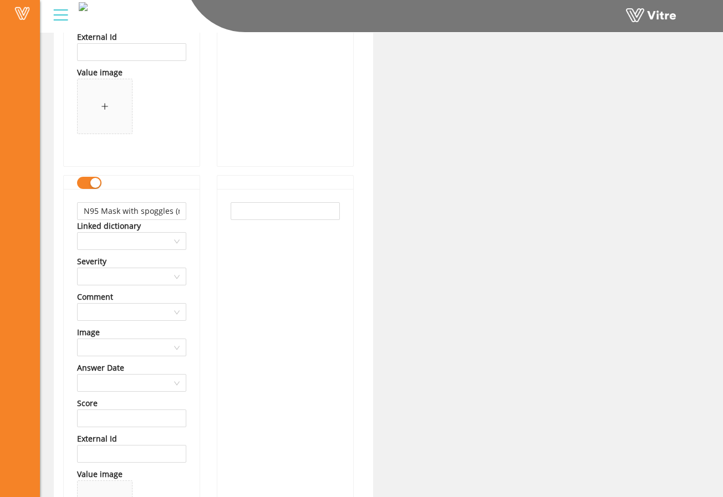
scroll to position [1036, 0]
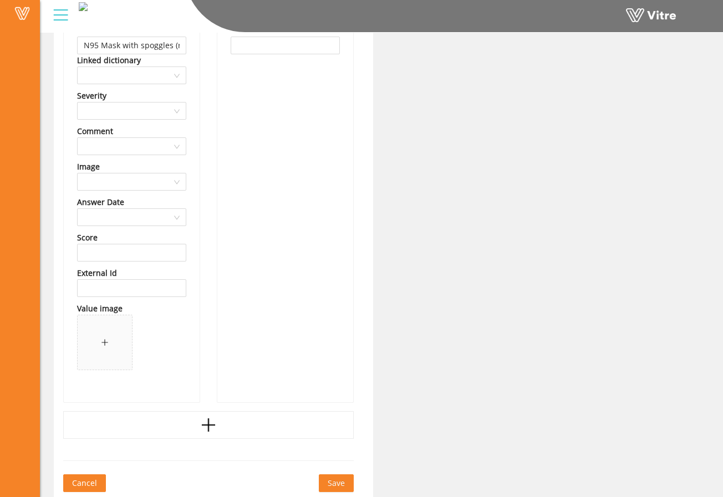
click at [327, 484] on button "Save" at bounding box center [336, 484] width 35 height 18
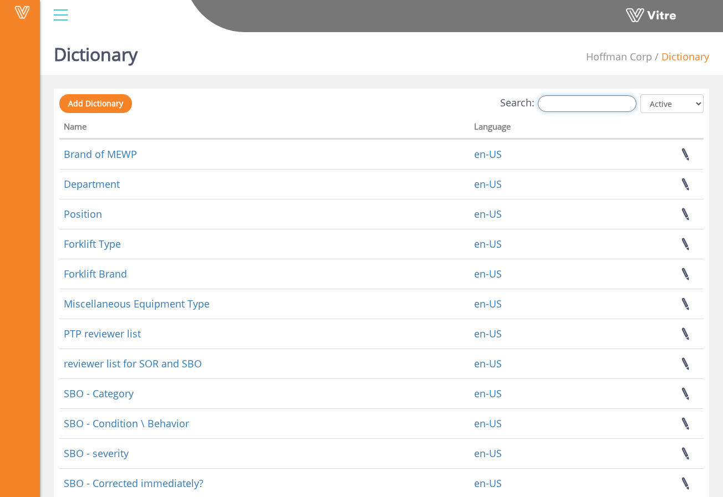
click at [581, 101] on input "Search:" at bounding box center [587, 103] width 99 height 17
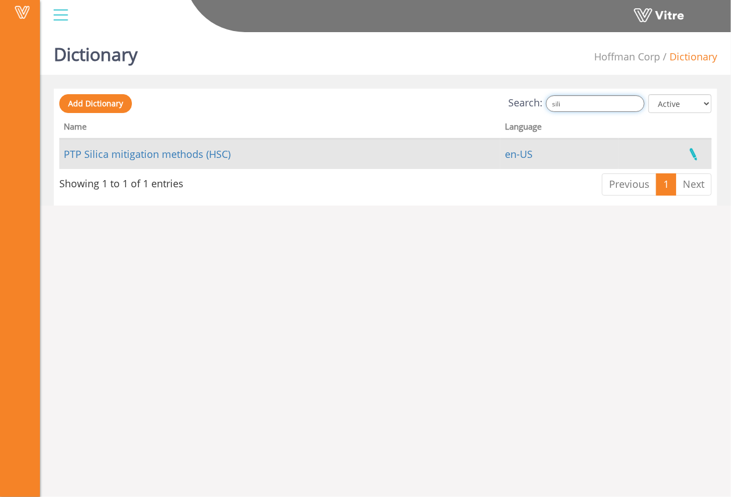
type input "sili"
click at [690, 156] on link at bounding box center [694, 154] width 28 height 29
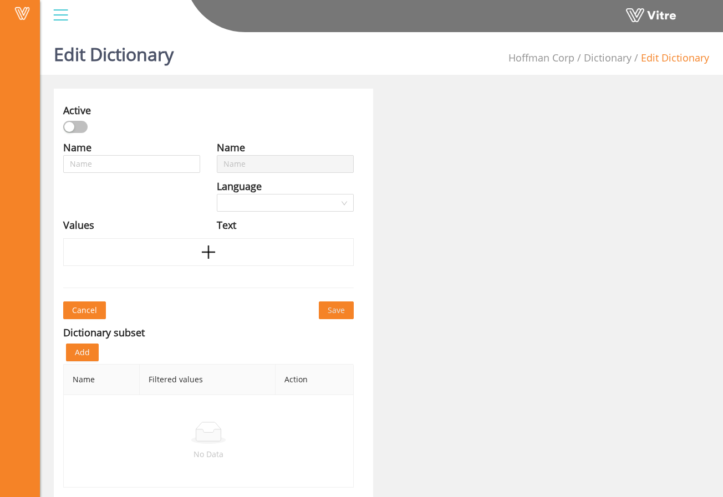
type input "PTP Silica mitigation methods (HSC)"
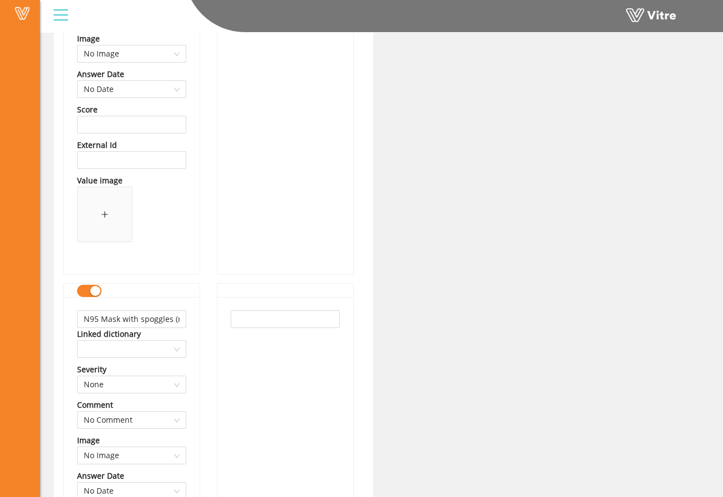
scroll to position [763, 0]
click at [168, 317] on input "N95 Mask with spoggles (requires approval from supervision)" at bounding box center [131, 318] width 109 height 18
click at [141, 318] on input "N95 Mask with spoggles" at bounding box center [131, 318] width 109 height 18
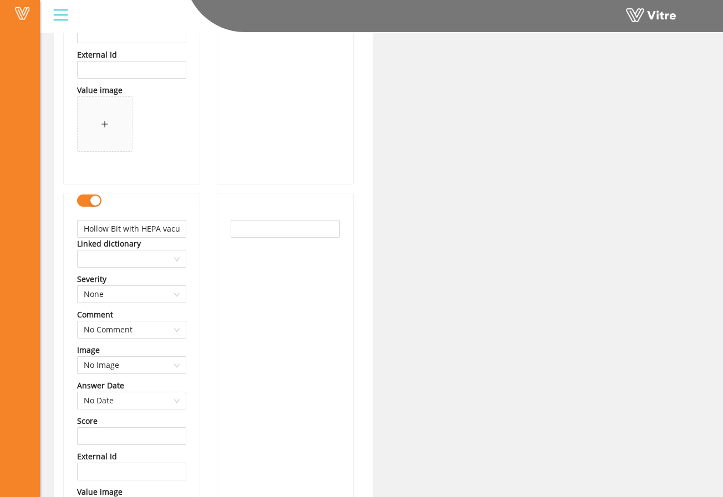
scroll to position [450, 0]
type input "N95 Mask with Spoggles"
click at [167, 228] on input "Hollow Bit with HEPA vacuum" at bounding box center [131, 229] width 109 height 18
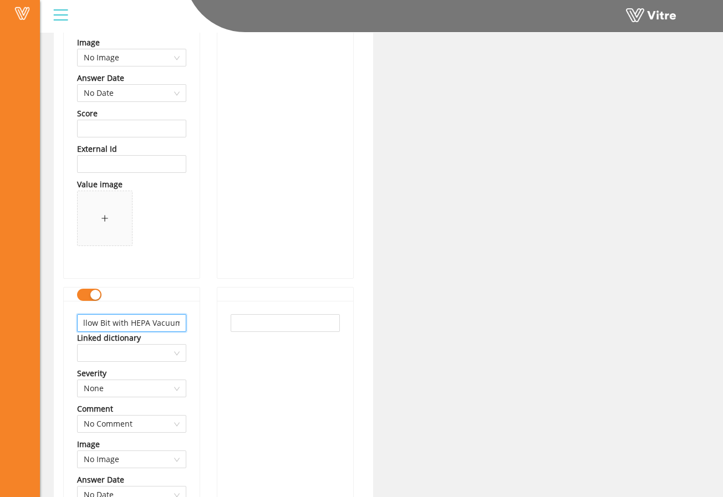
scroll to position [0, 0]
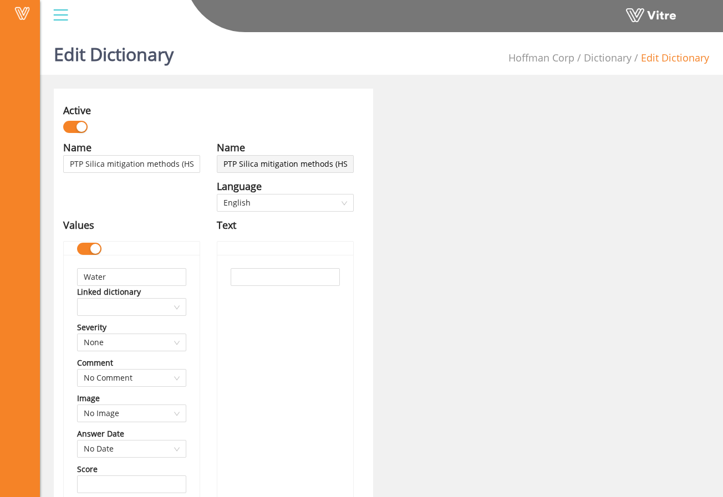
type input "Hollow Bit with HEPA Vacuum"
